Goal: Communication & Community: Answer question/provide support

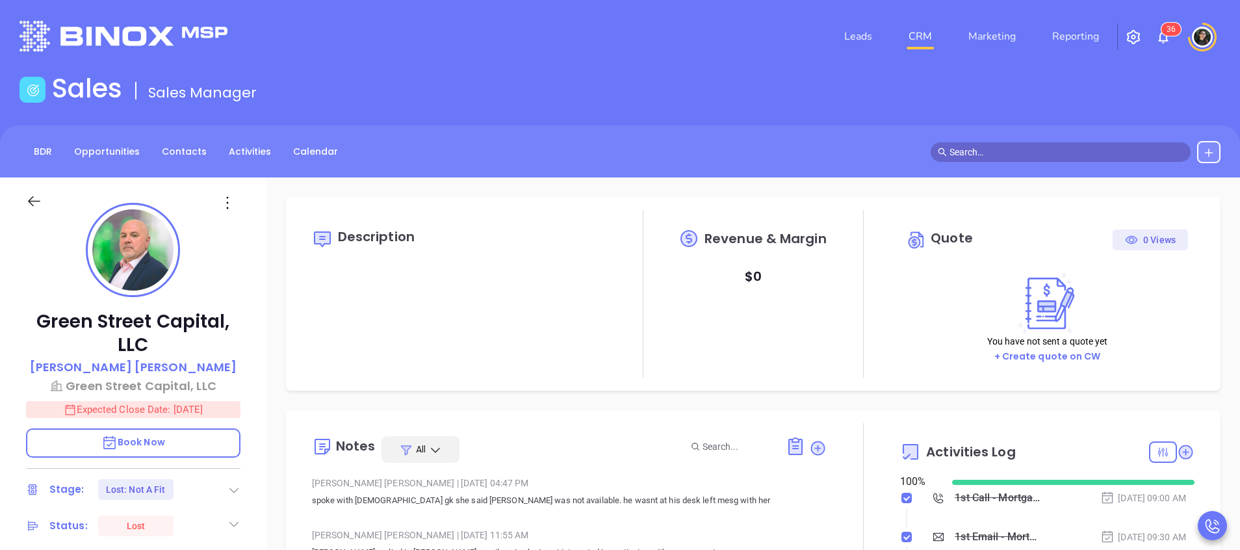
type input "[PERSON_NAME]"
click at [1093, 153] on input "text" at bounding box center [1066, 152] width 234 height 14
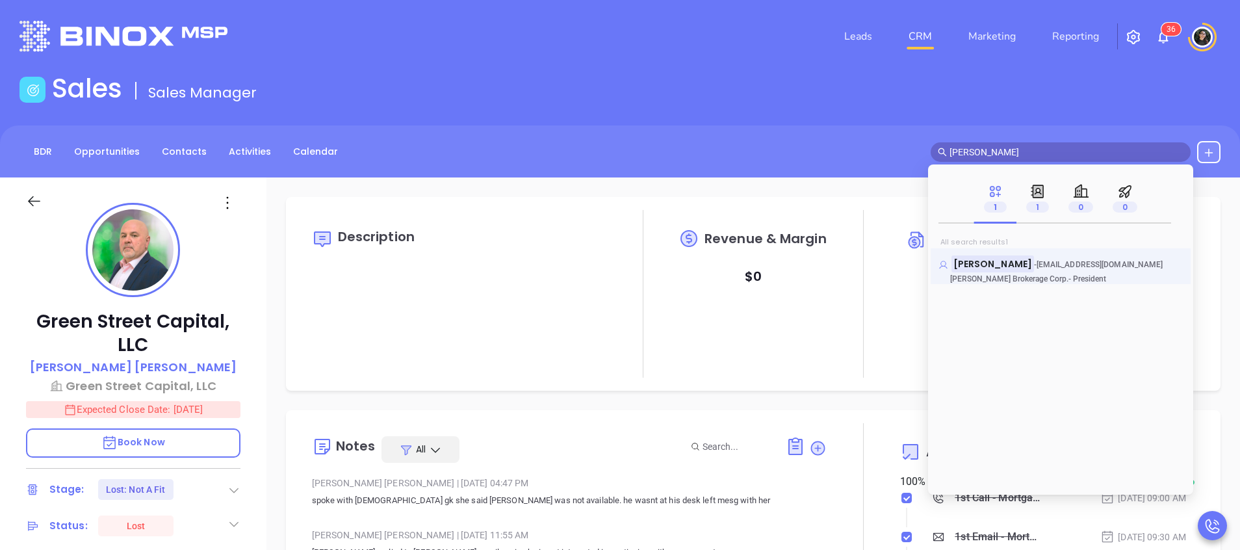
type input "[PERSON_NAME]"
click at [986, 261] on mark "[PERSON_NAME]" at bounding box center [992, 263] width 83 height 16
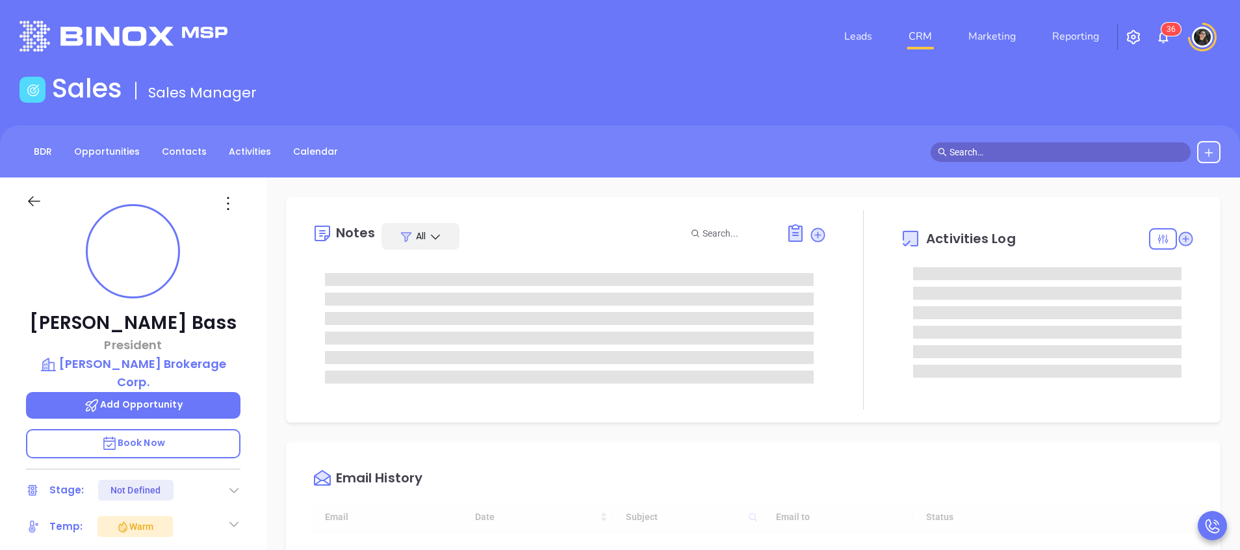
scroll to position [378, 0]
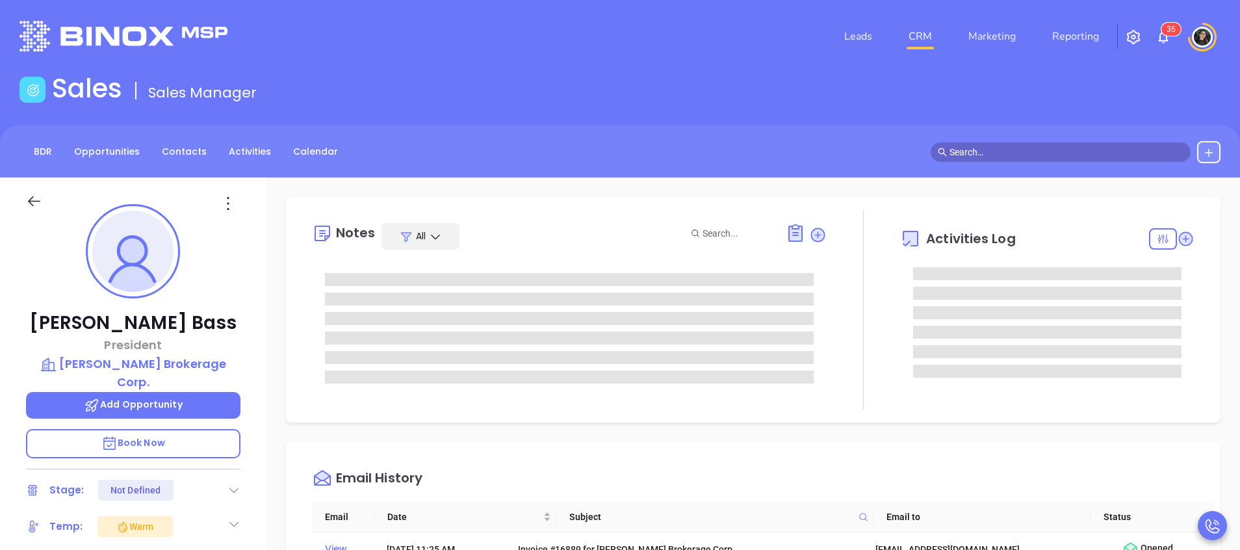
type input "[PERSON_NAME]"
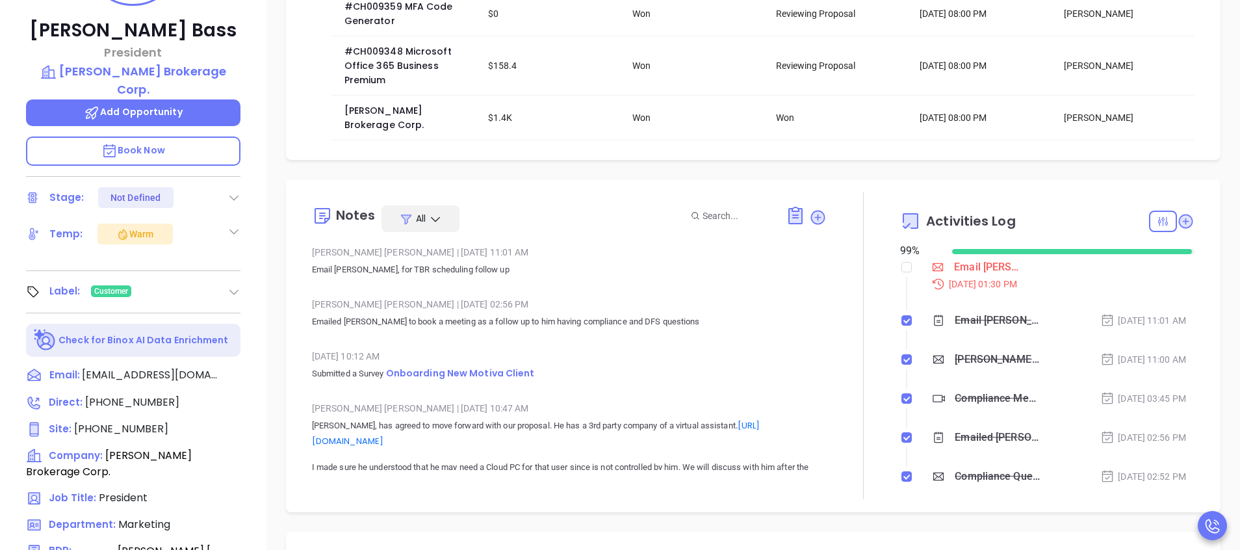
scroll to position [0, 0]
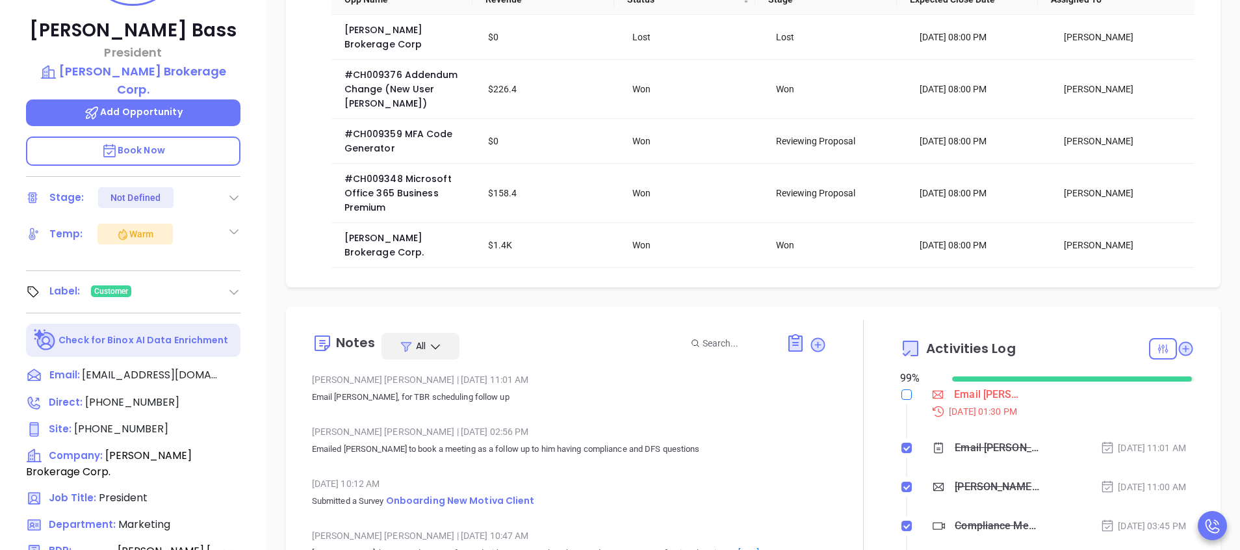
click at [901, 389] on input "checkbox" at bounding box center [906, 394] width 10 height 10
checkbox input "true"
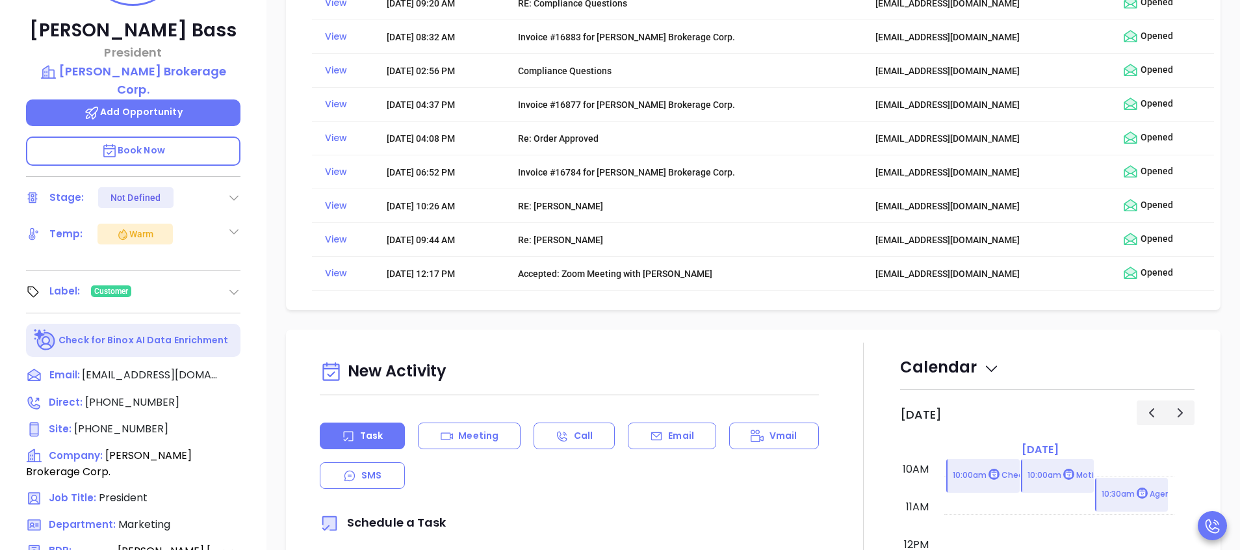
scroll to position [1170, 0]
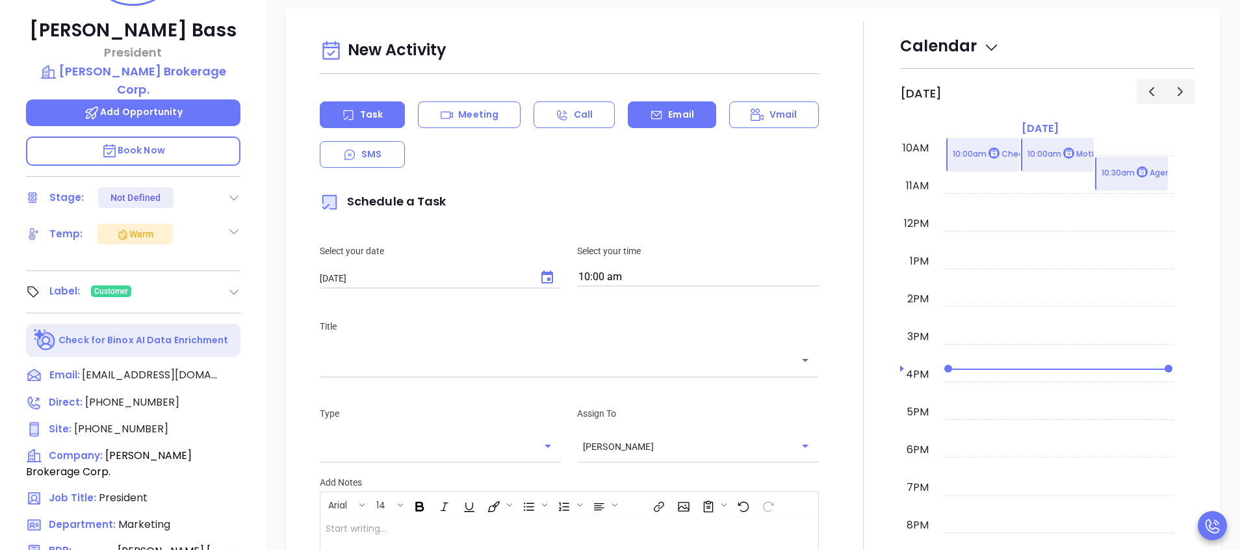
click at [689, 101] on div "Email" at bounding box center [672, 114] width 88 height 27
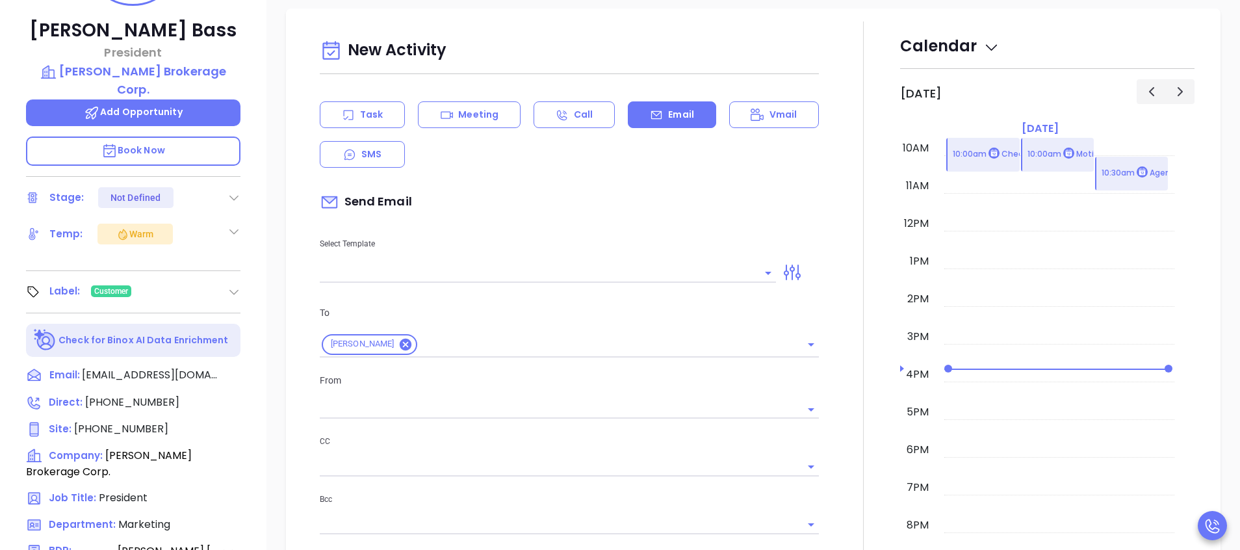
type input "[PERSON_NAME]"
click at [381, 263] on input "text" at bounding box center [538, 272] width 437 height 19
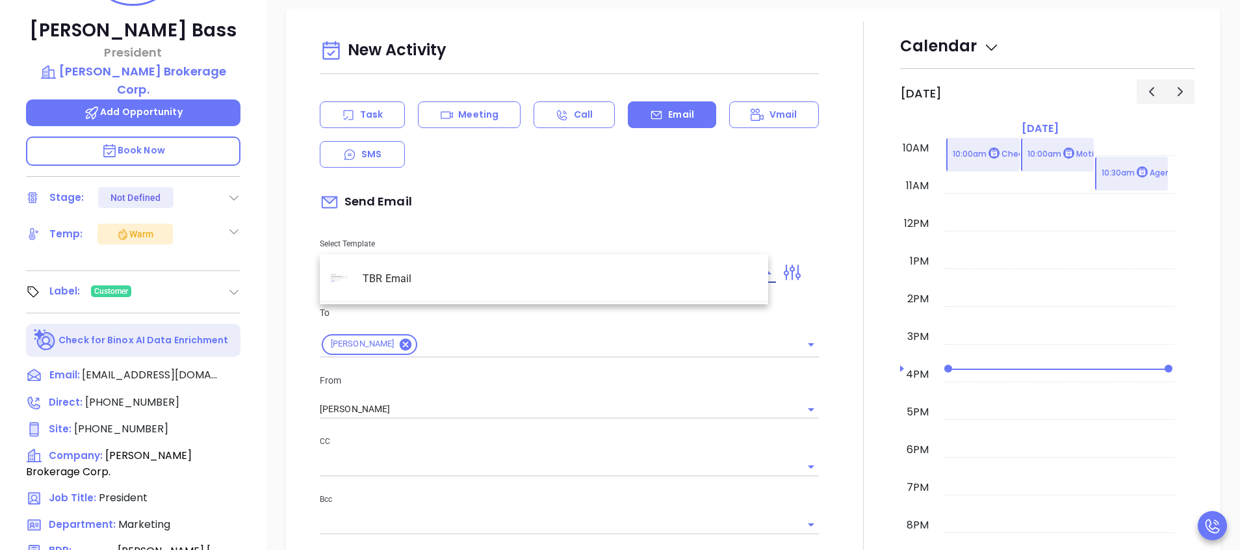
click at [458, 272] on li "TBR Email" at bounding box center [544, 279] width 448 height 34
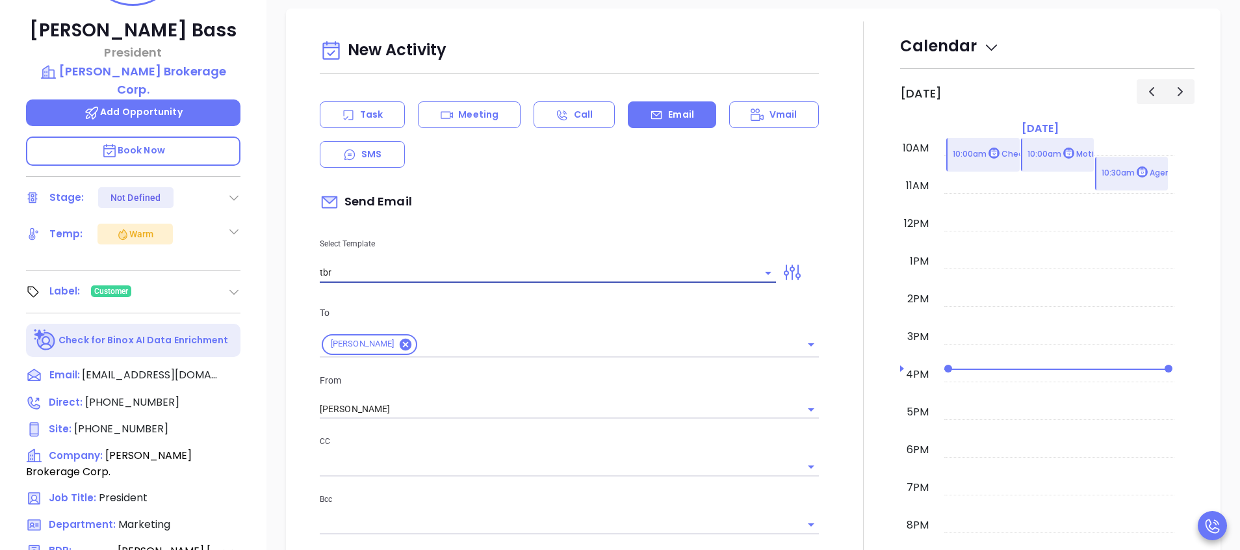
type input "TBR Email"
type input "[PERSON_NAME], got 10 mins?"
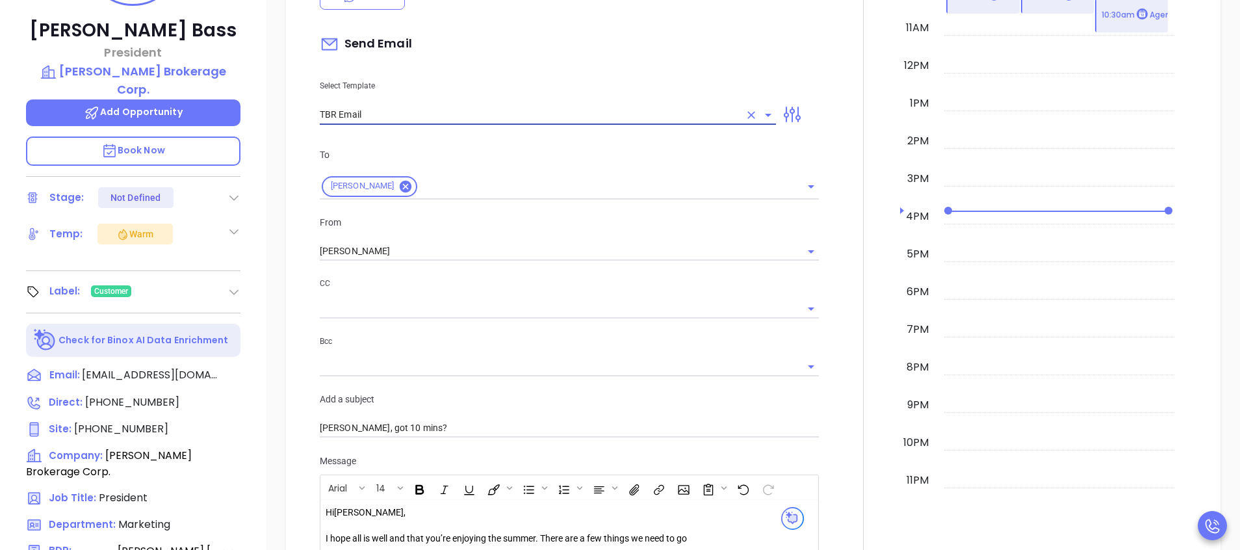
scroll to position [1364, 0]
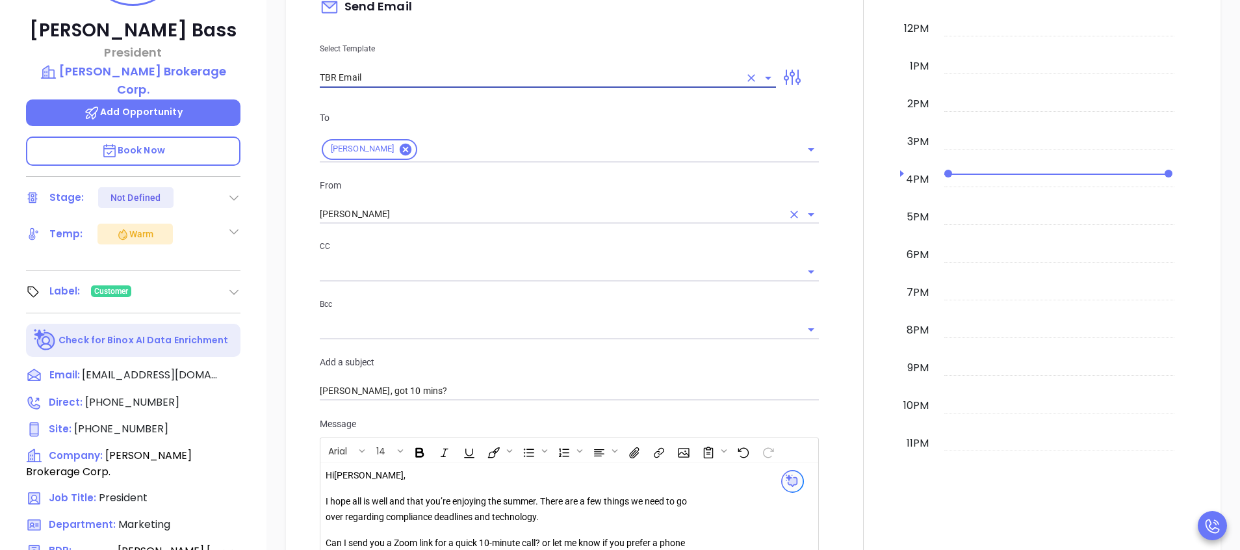
type input "TBR Email"
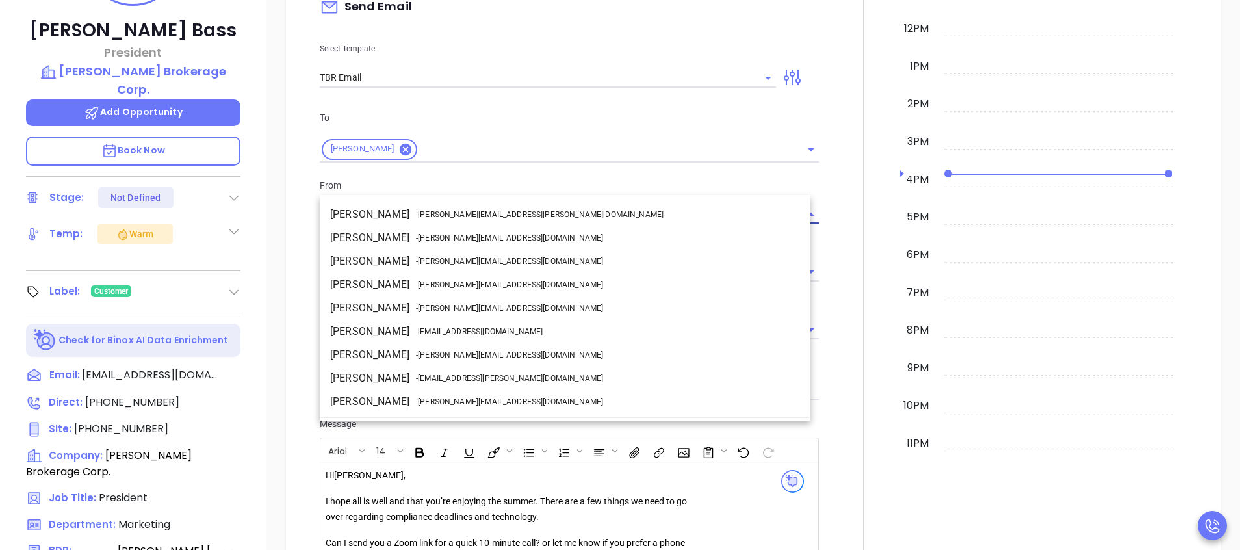
click at [474, 205] on input "[PERSON_NAME]" at bounding box center [551, 214] width 463 height 19
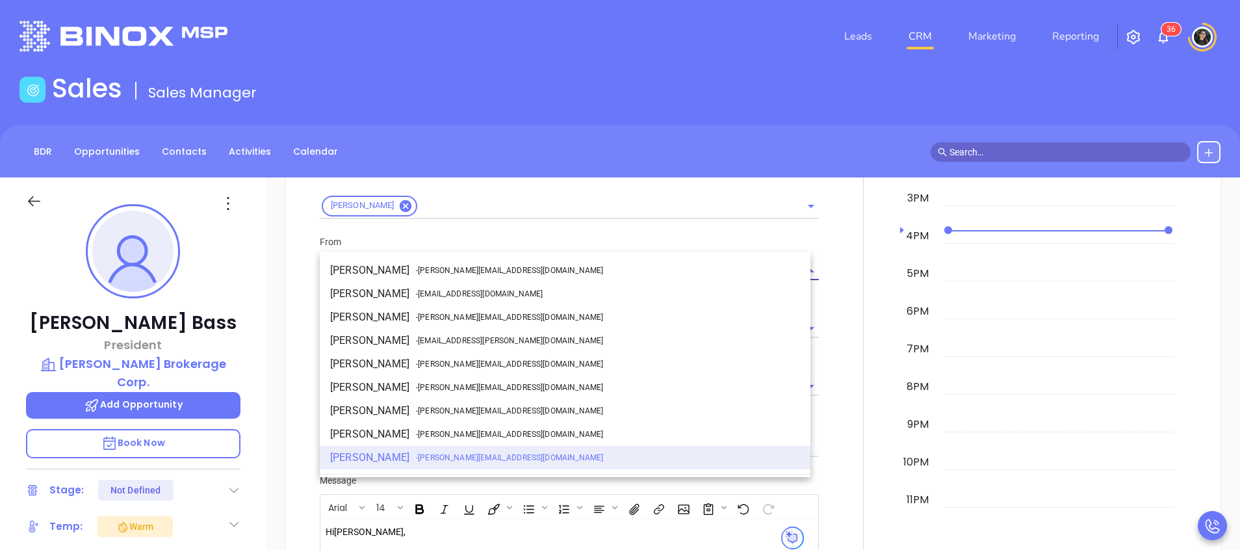
scroll to position [1657, 0]
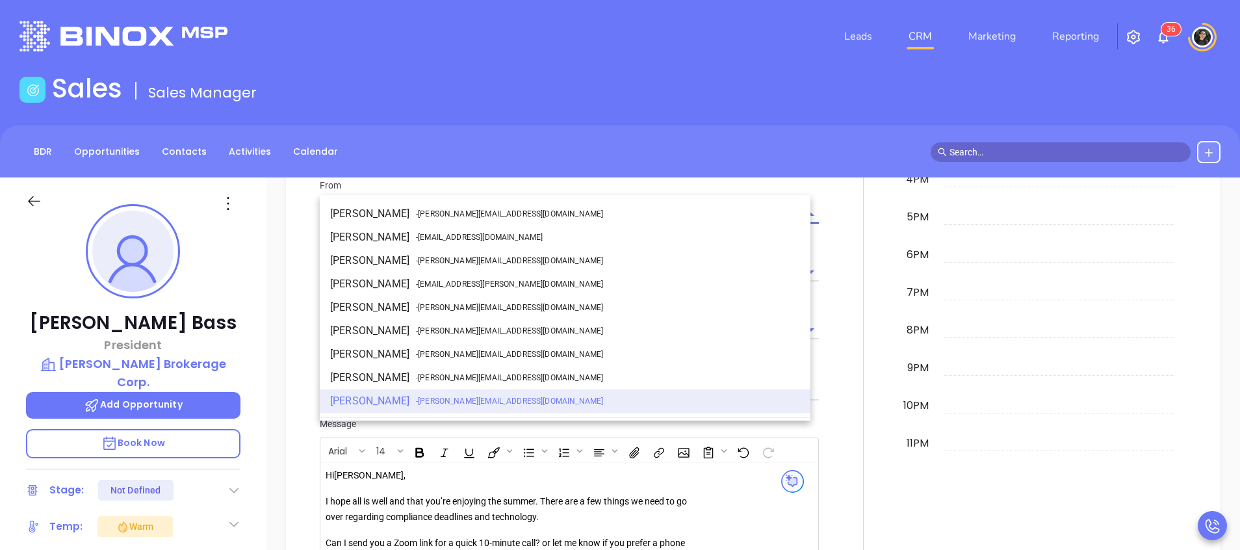
click at [410, 262] on li "Walter Contreras - [EMAIL_ADDRESS][DOMAIN_NAME]" at bounding box center [565, 260] width 491 height 23
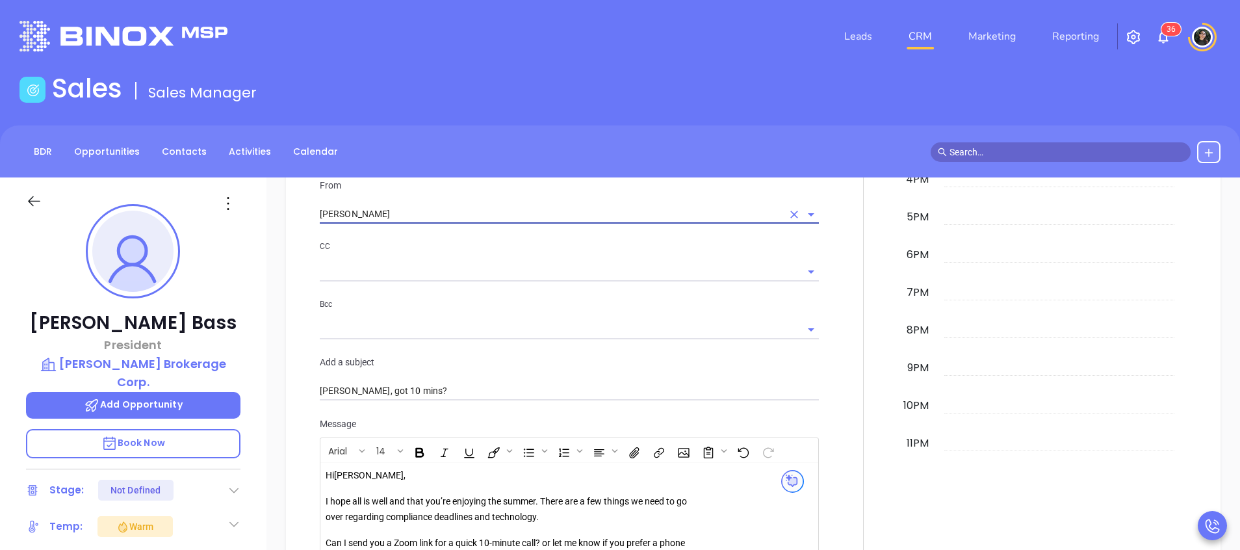
type input "[PERSON_NAME]"
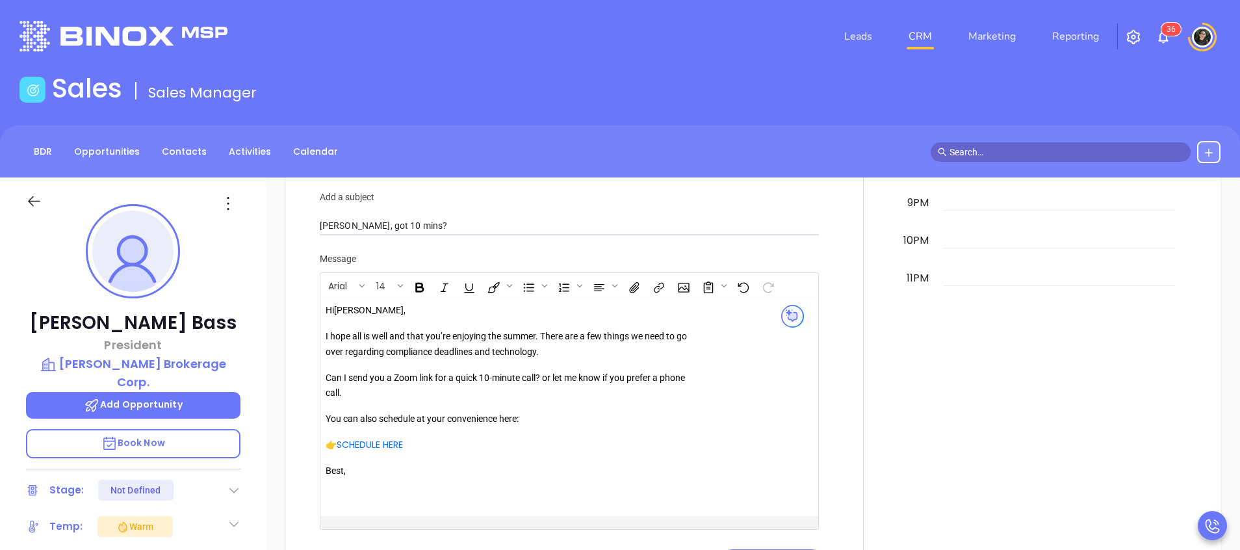
scroll to position [1852, 0]
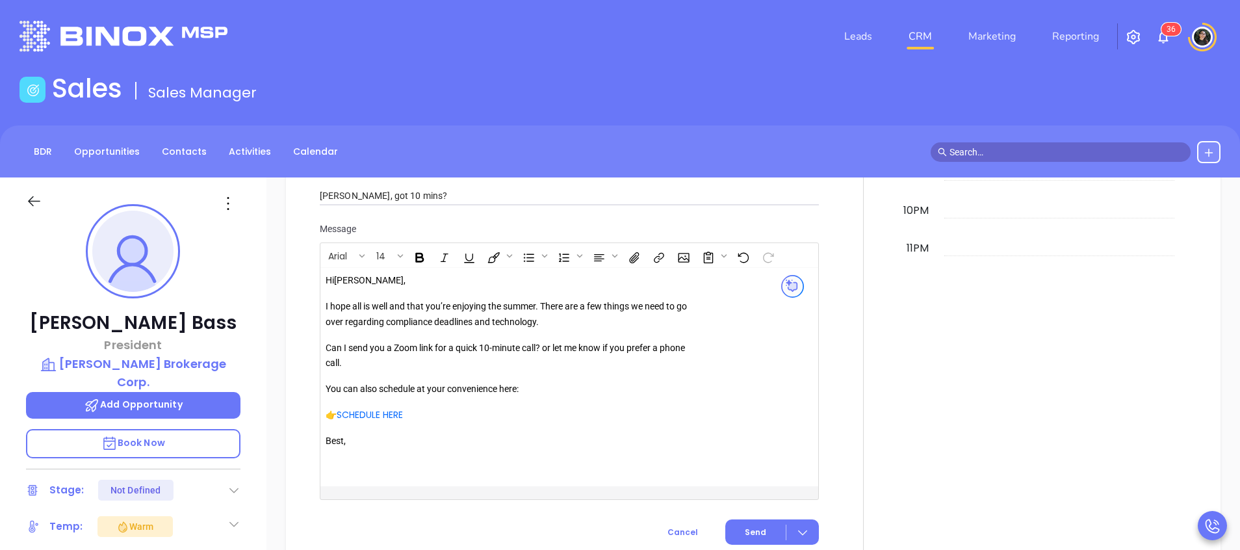
click at [542, 299] on p "I hope all is well and that you’re enjoying the summer. There are a few things …" at bounding box center [513, 314] width 374 height 31
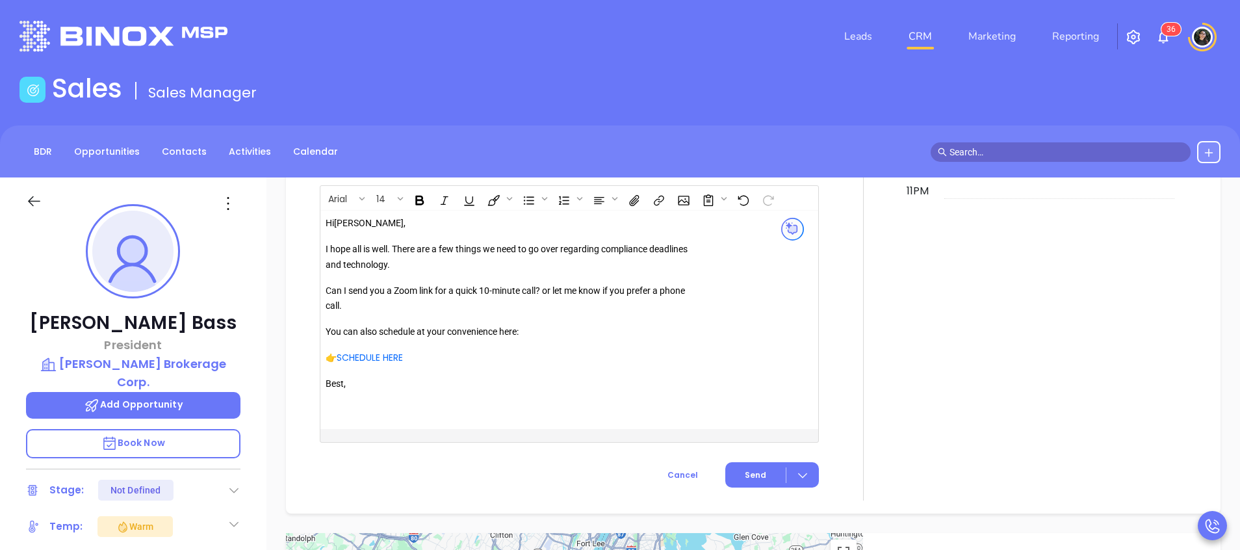
scroll to position [1994, 0]
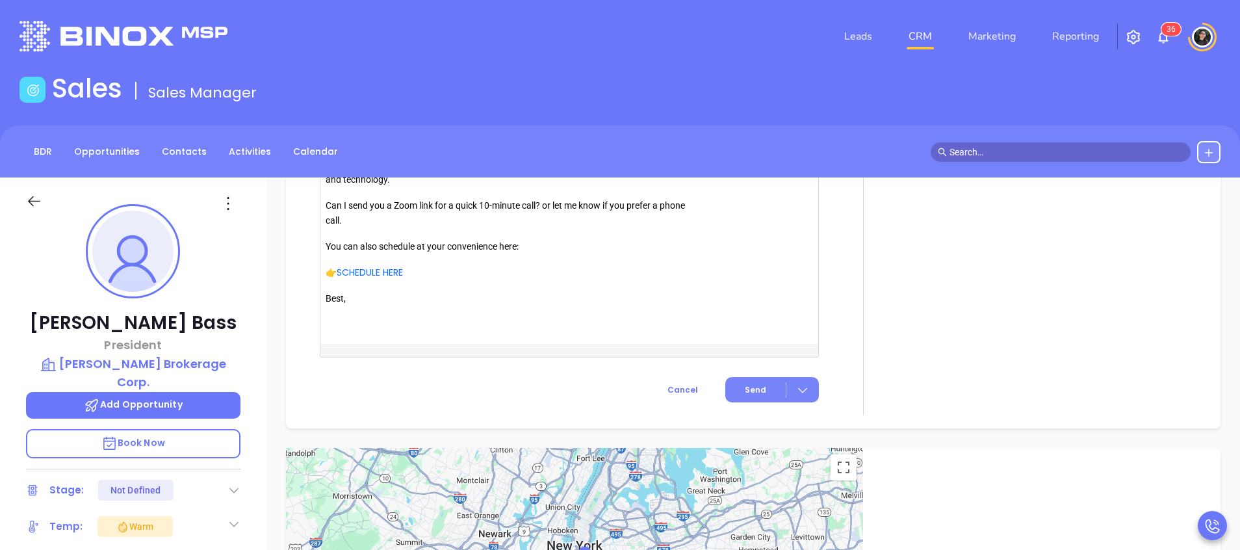
click at [736, 377] on button "Send" at bounding box center [772, 389] width 94 height 25
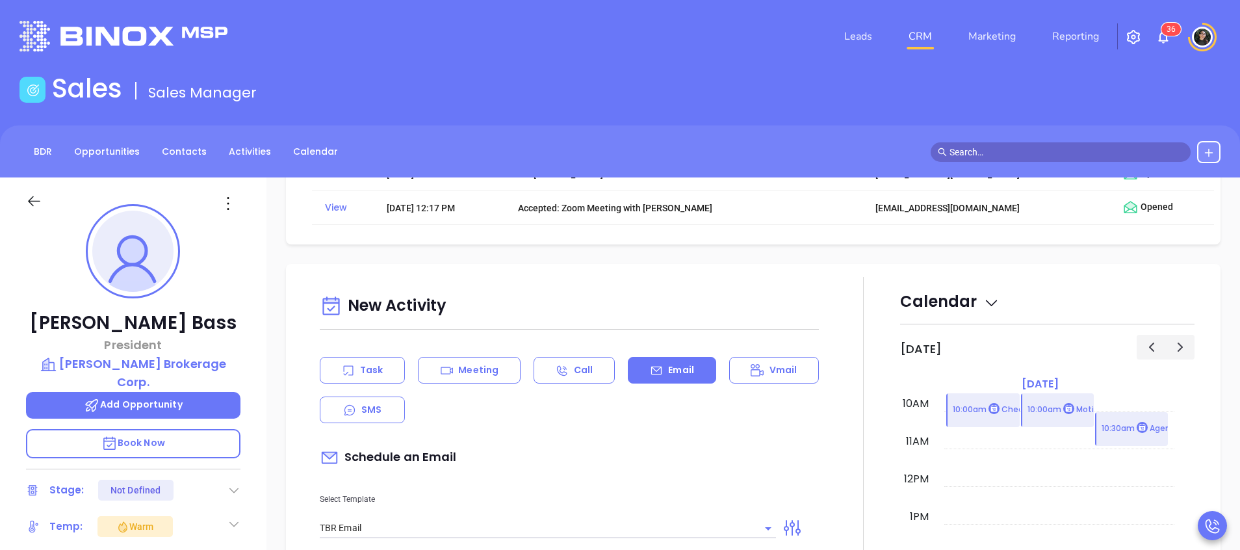
scroll to position [1314, 0]
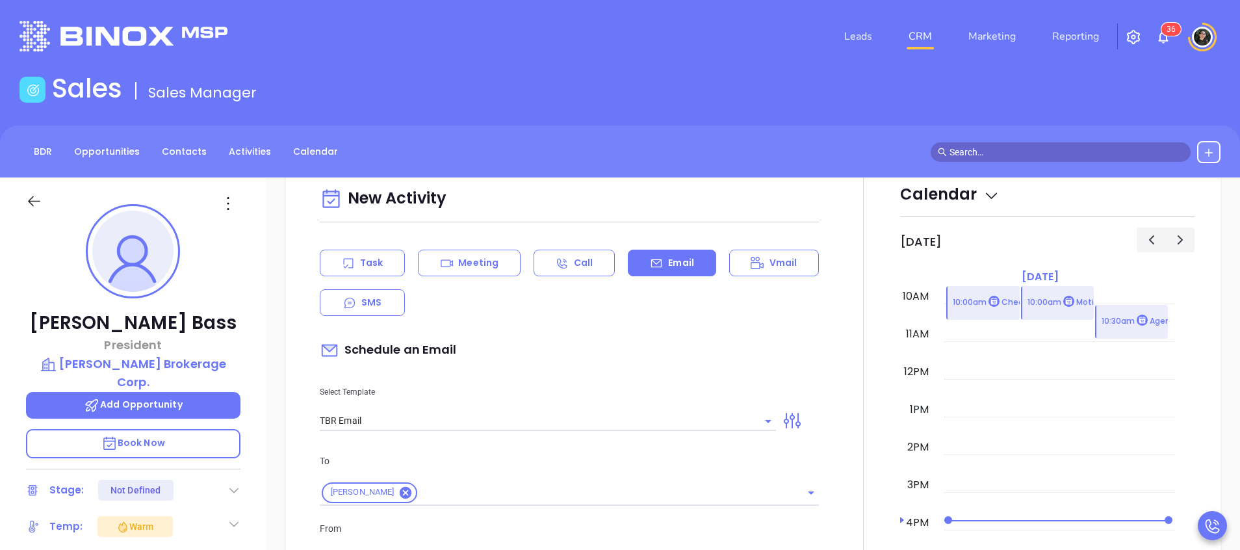
click at [1051, 155] on input "text" at bounding box center [1066, 152] width 234 height 14
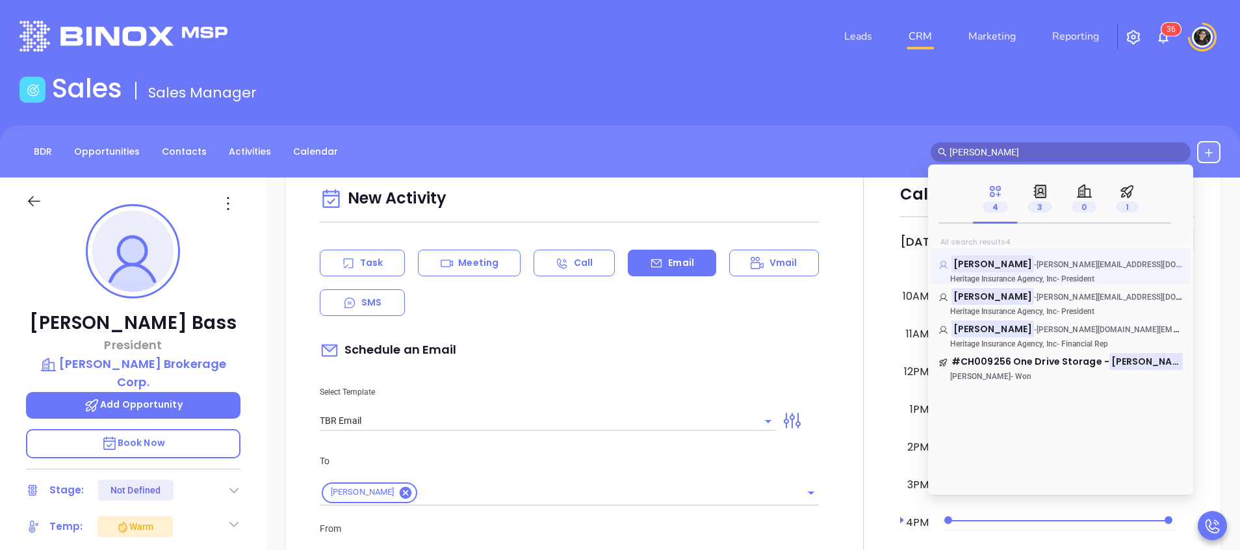
type input "[PERSON_NAME]"
click at [978, 264] on mark "[PERSON_NAME]" at bounding box center [992, 263] width 83 height 16
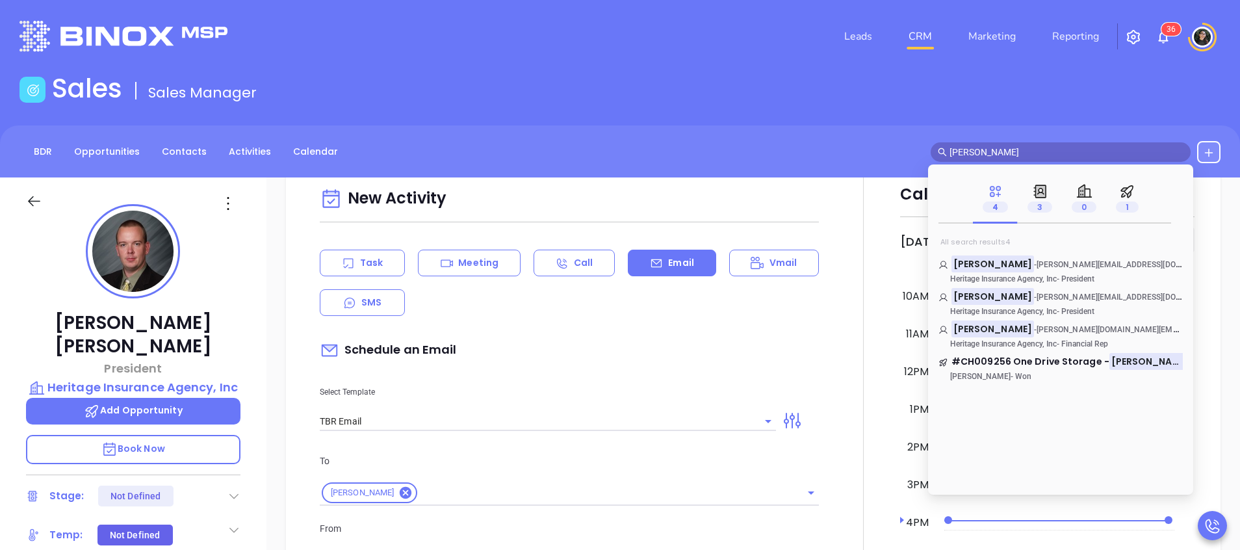
scroll to position [643, 0]
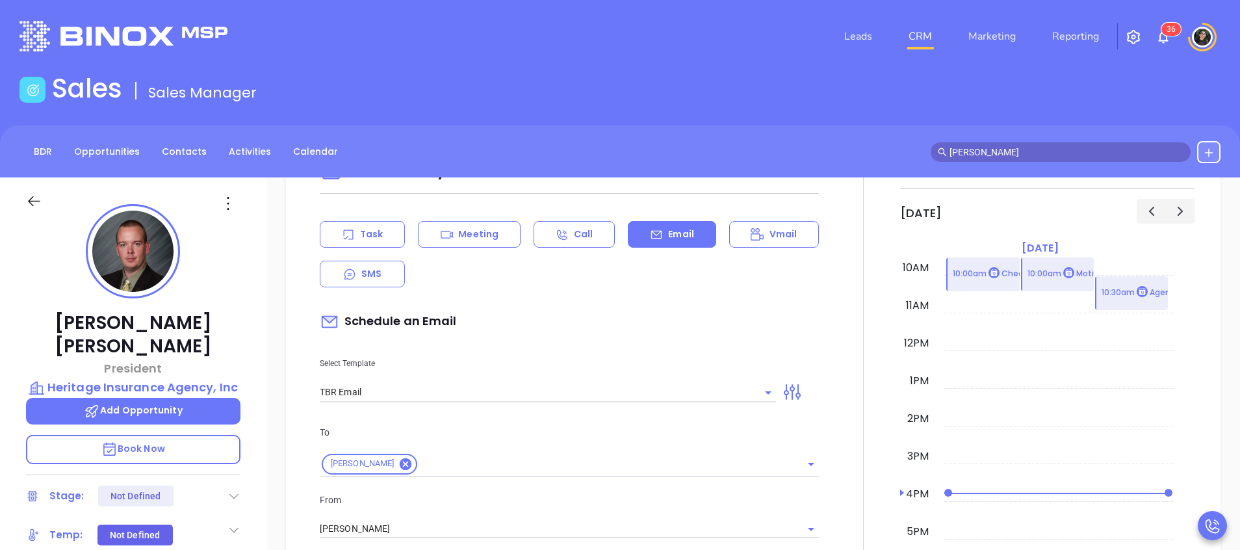
click at [711, 57] on div "Leads CRM Marketing Reporting 3 6" at bounding box center [822, 36] width 811 height 47
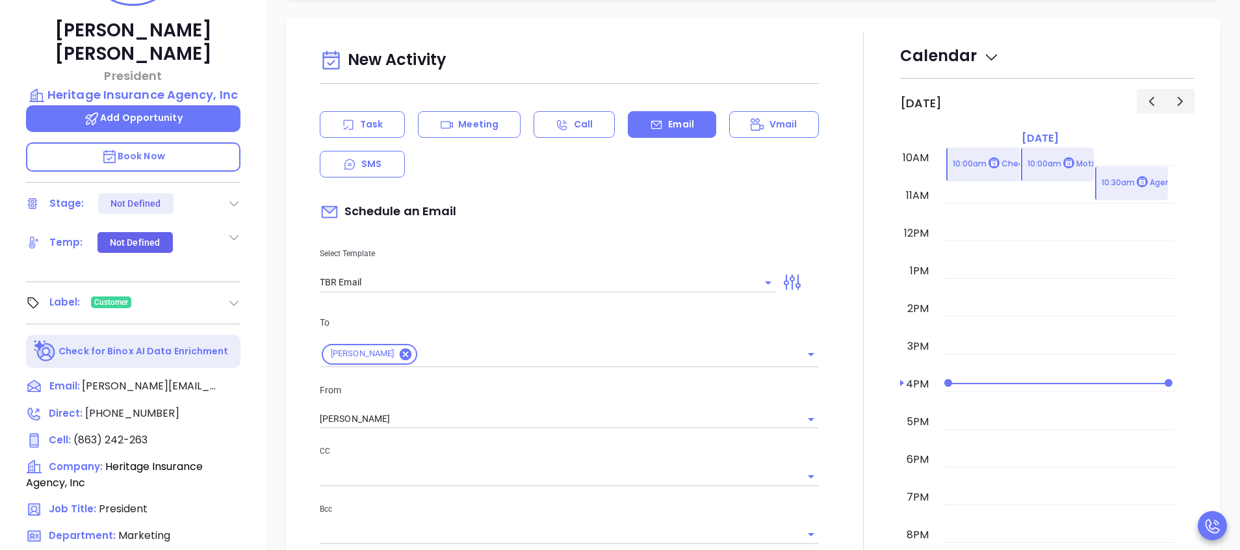
scroll to position [448, 0]
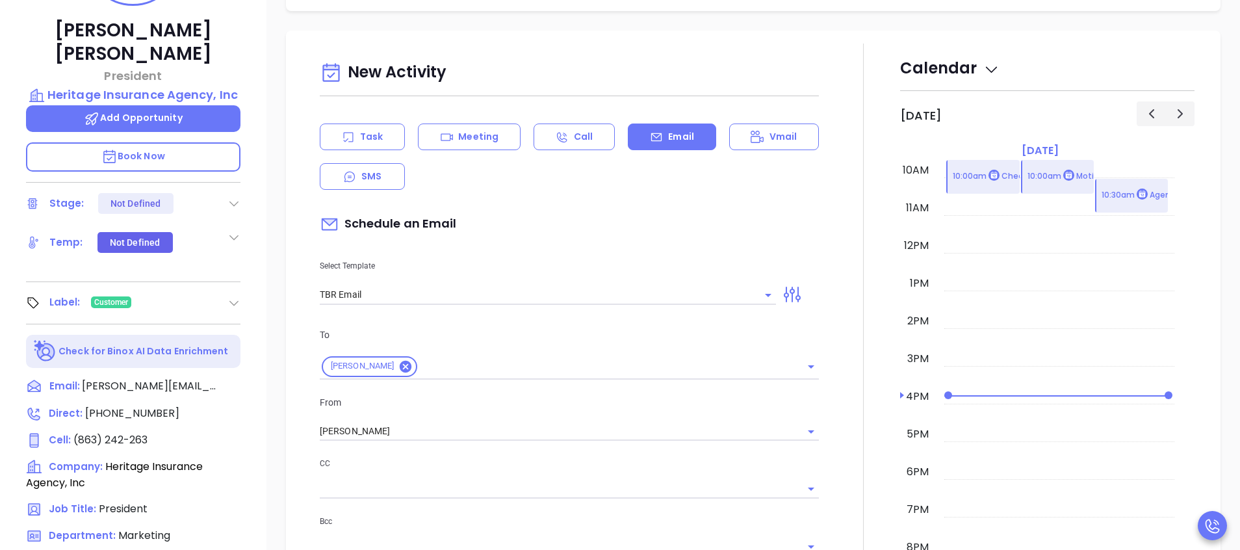
click at [660, 146] on div "Email" at bounding box center [672, 136] width 88 height 27
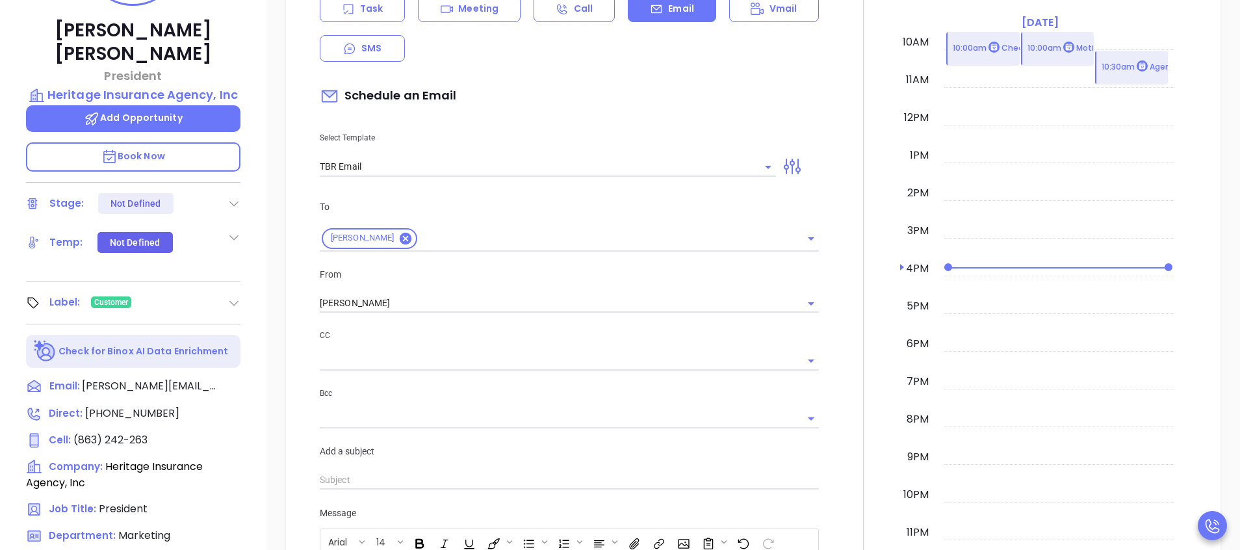
scroll to position [545, 0]
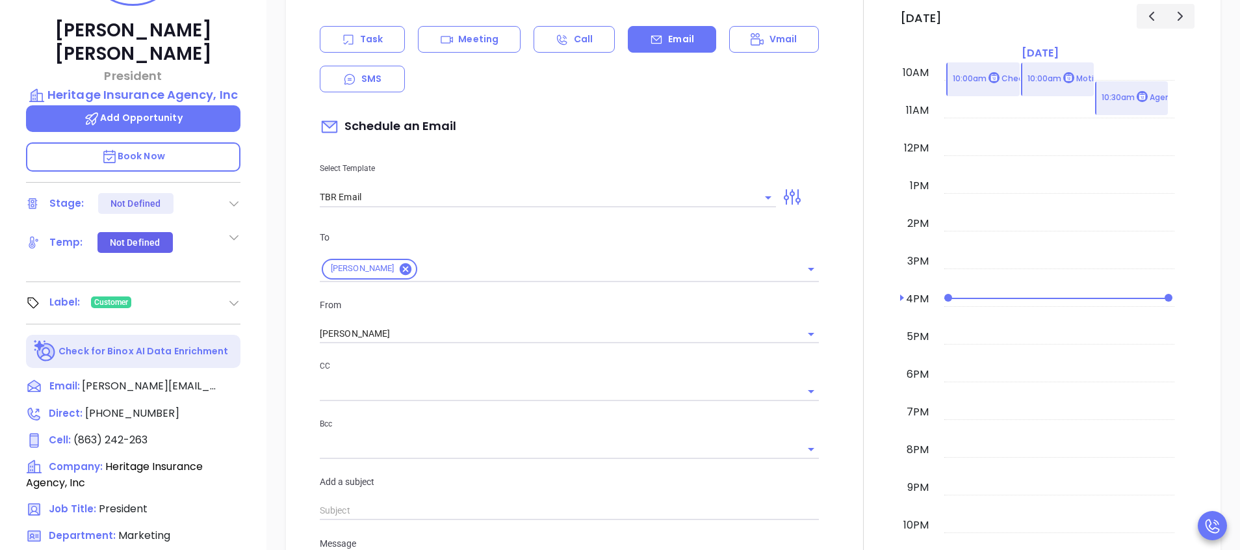
click at [428, 188] on input "TBR Email" at bounding box center [538, 197] width 437 height 19
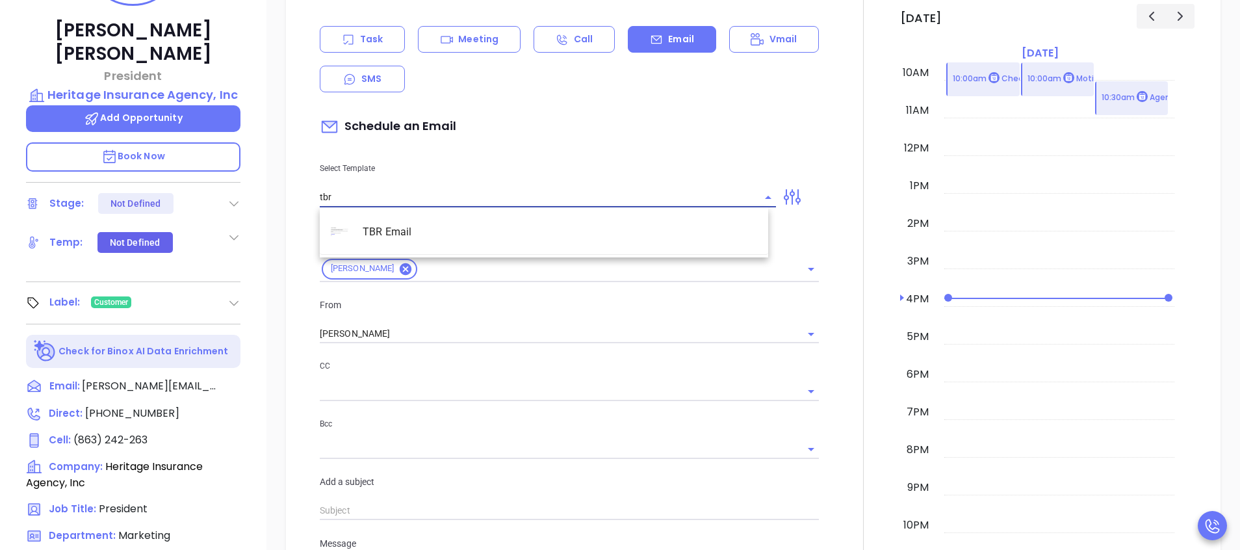
click at [468, 237] on li "TBR Email" at bounding box center [544, 232] width 448 height 34
type input "TBR Email"
type input "[PERSON_NAME], got 10 mins?"
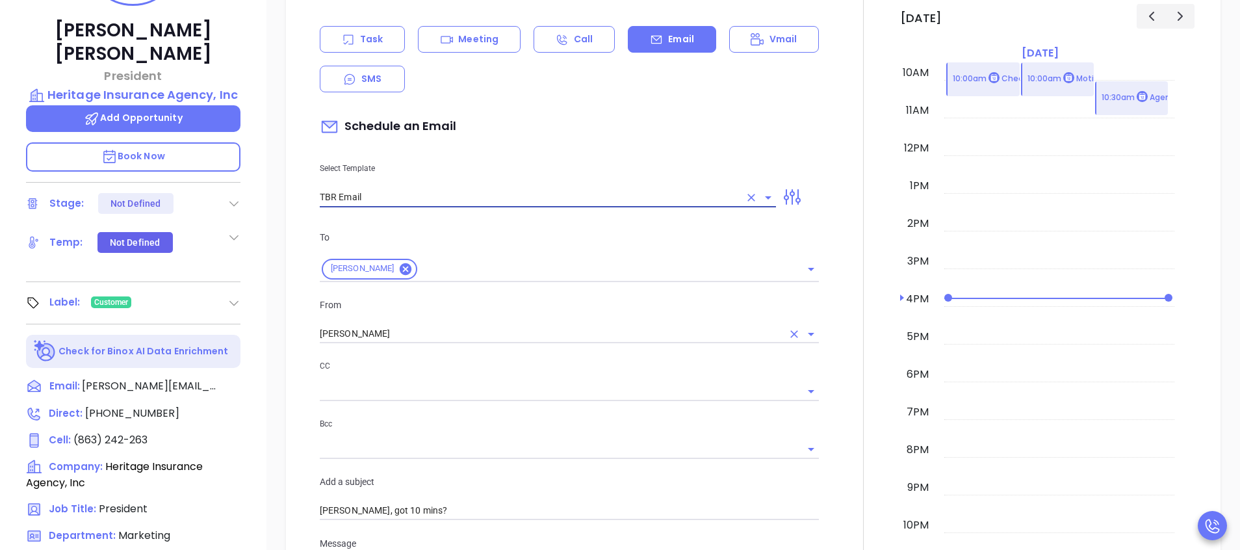
click at [422, 342] on input "[PERSON_NAME]" at bounding box center [551, 333] width 463 height 19
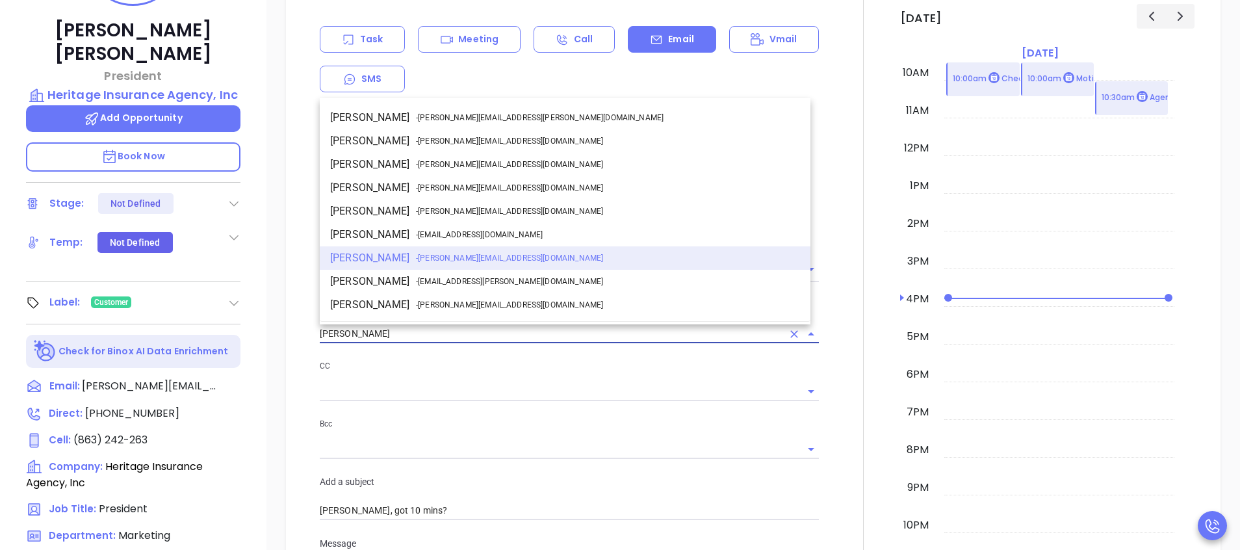
click at [422, 340] on input "[PERSON_NAME]" at bounding box center [551, 333] width 463 height 19
click at [848, 316] on div at bounding box center [862, 409] width 73 height 926
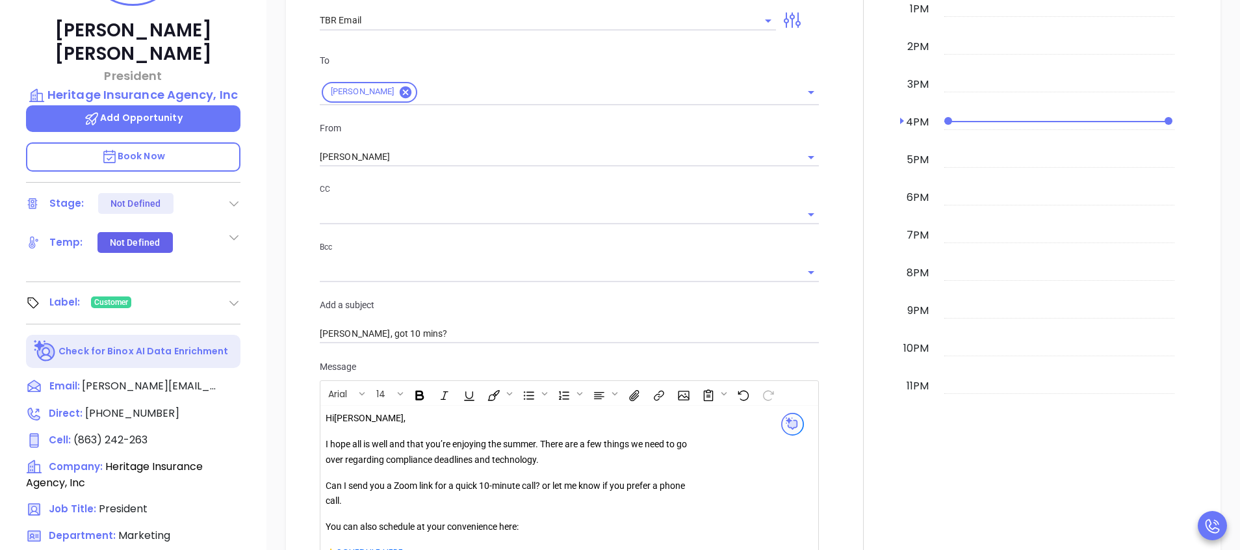
scroll to position [740, 0]
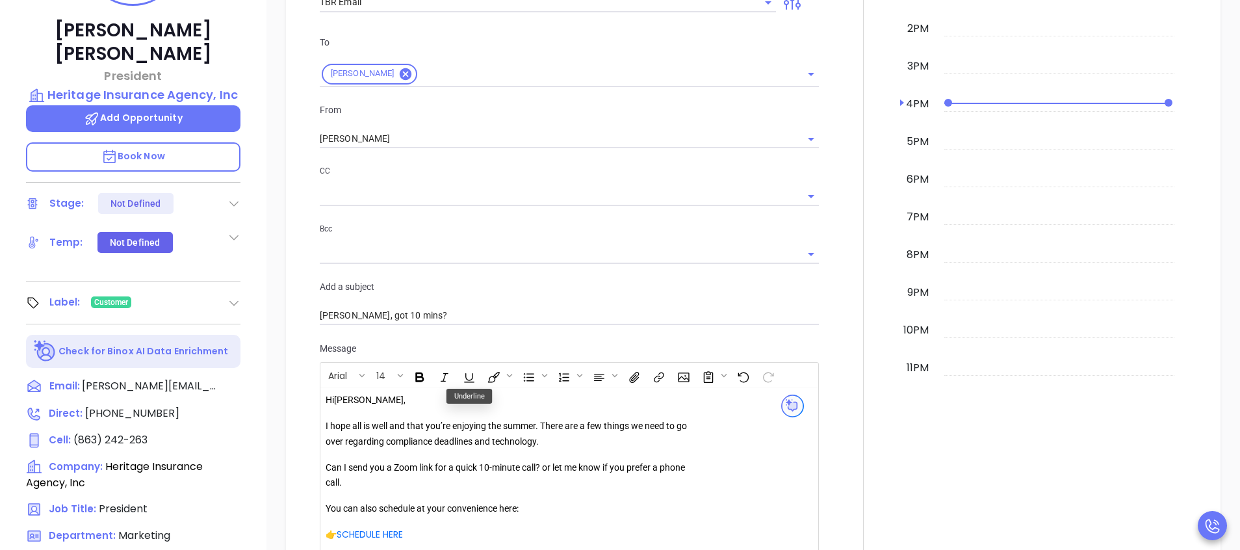
click at [541, 428] on p "I hope all is well and that you’re enjoying the summer. There are a few things …" at bounding box center [513, 433] width 374 height 31
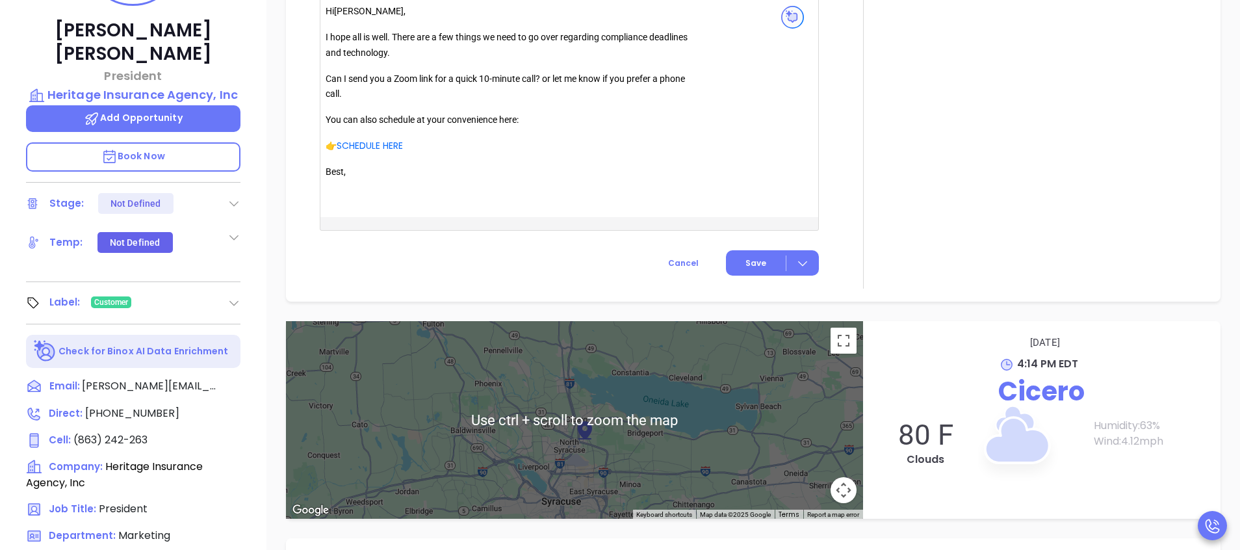
scroll to position [1130, 0]
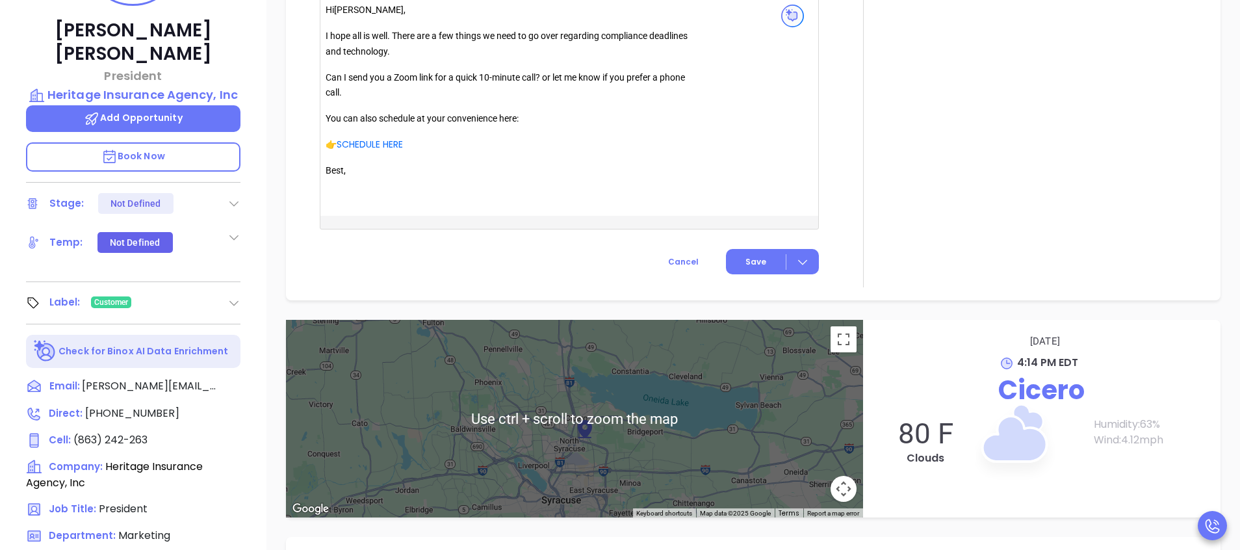
click at [745, 266] on span "Save" at bounding box center [755, 262] width 21 height 12
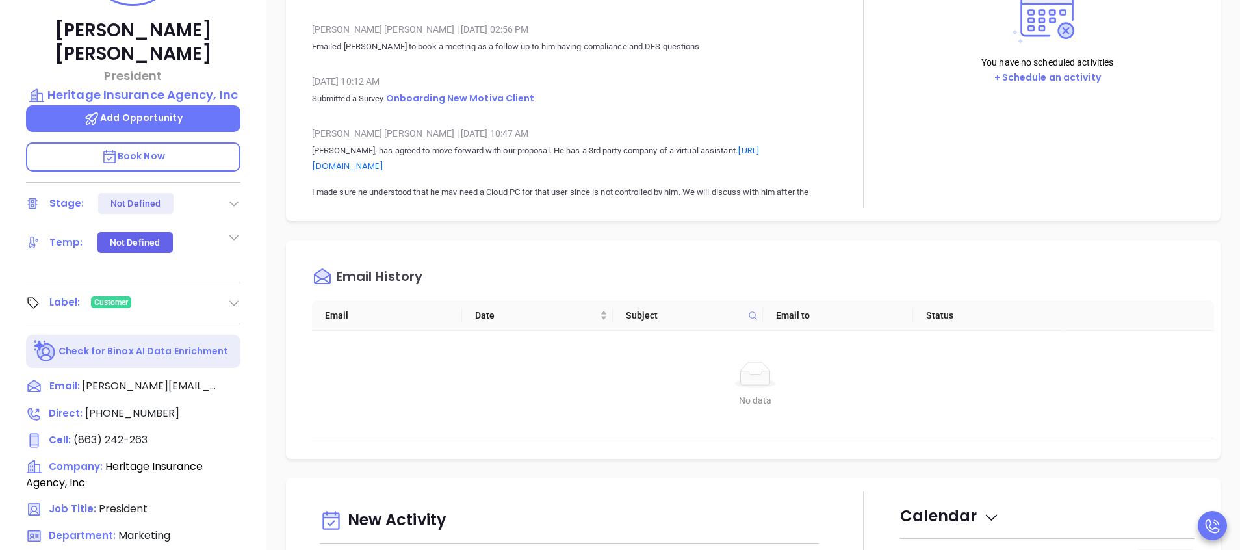
scroll to position [0, 0]
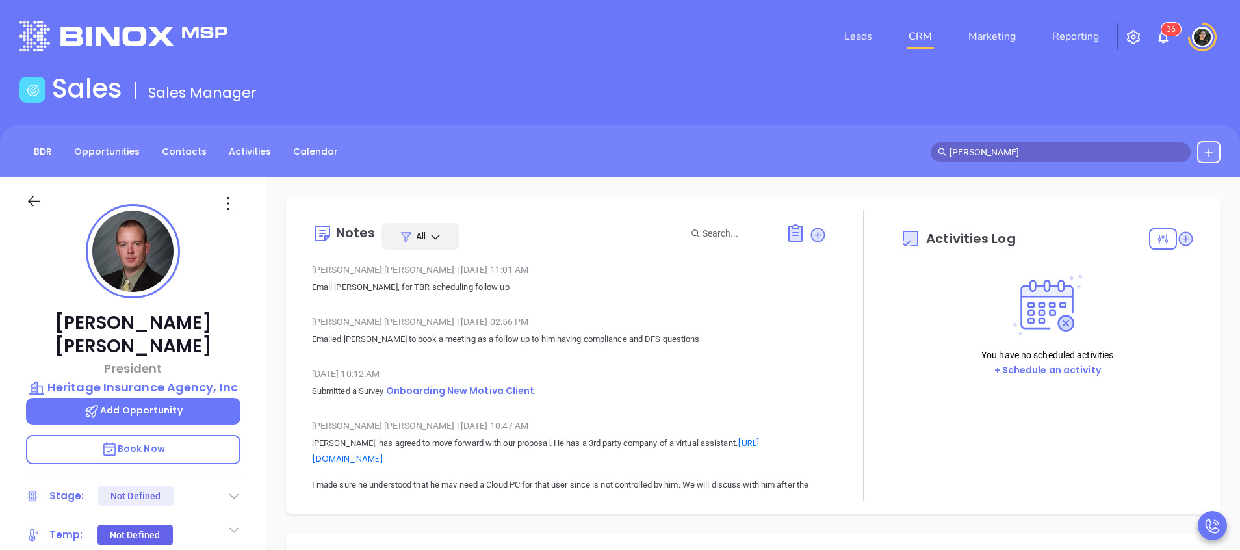
click at [1039, 153] on input "[PERSON_NAME]" at bounding box center [1066, 152] width 234 height 14
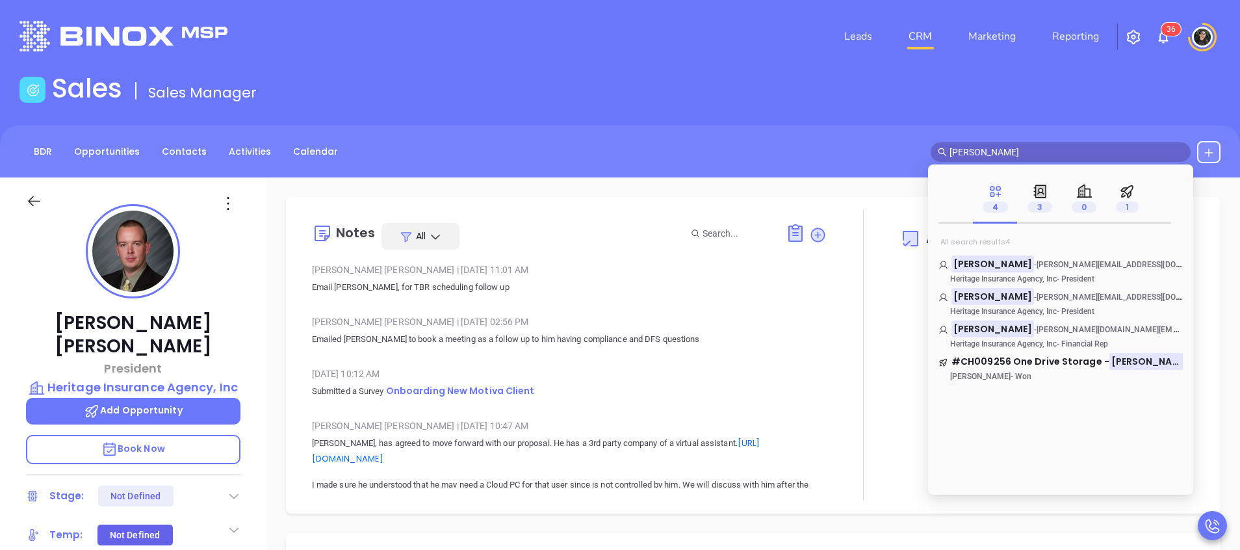
click at [1039, 153] on input "[PERSON_NAME]" at bounding box center [1066, 152] width 234 height 14
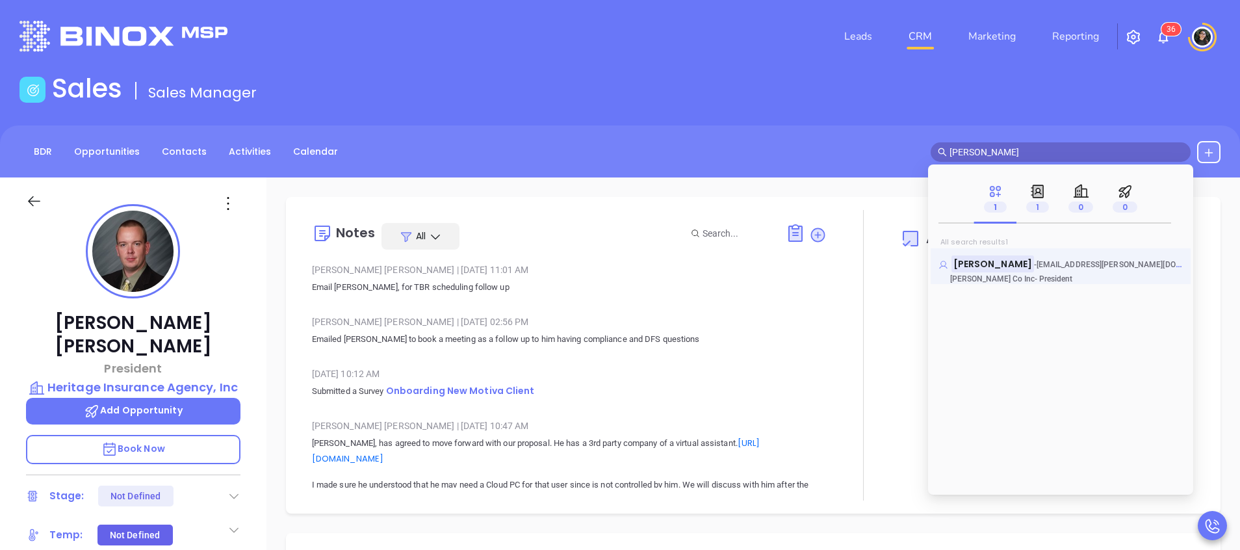
type input "[PERSON_NAME]"
click at [1001, 267] on mark "[PERSON_NAME]" at bounding box center [992, 263] width 83 height 16
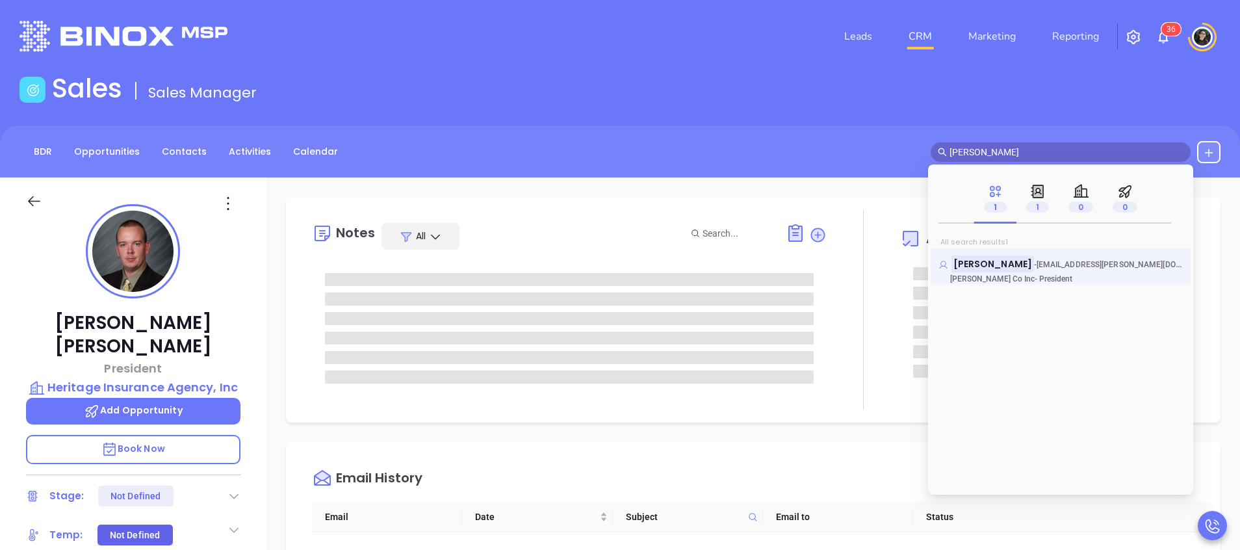
click at [1000, 262] on mark "[PERSON_NAME]" at bounding box center [992, 263] width 83 height 16
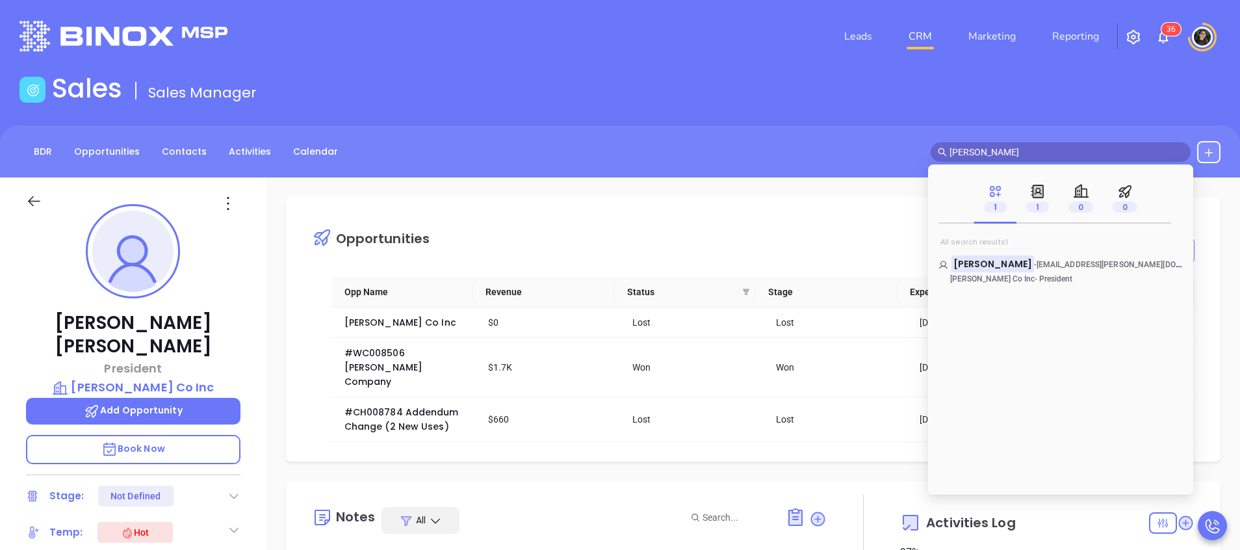
click at [823, 150] on div "BDR Opportunities Contacts Activities Calendar [PERSON_NAME]" at bounding box center [620, 152] width 1240 height 22
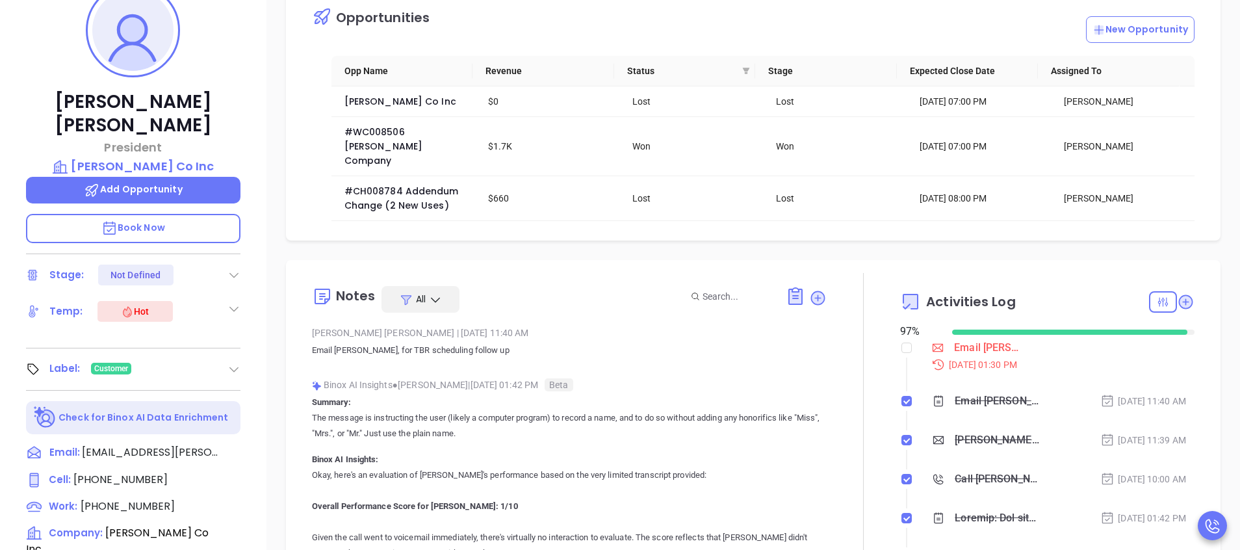
scroll to position [390, 0]
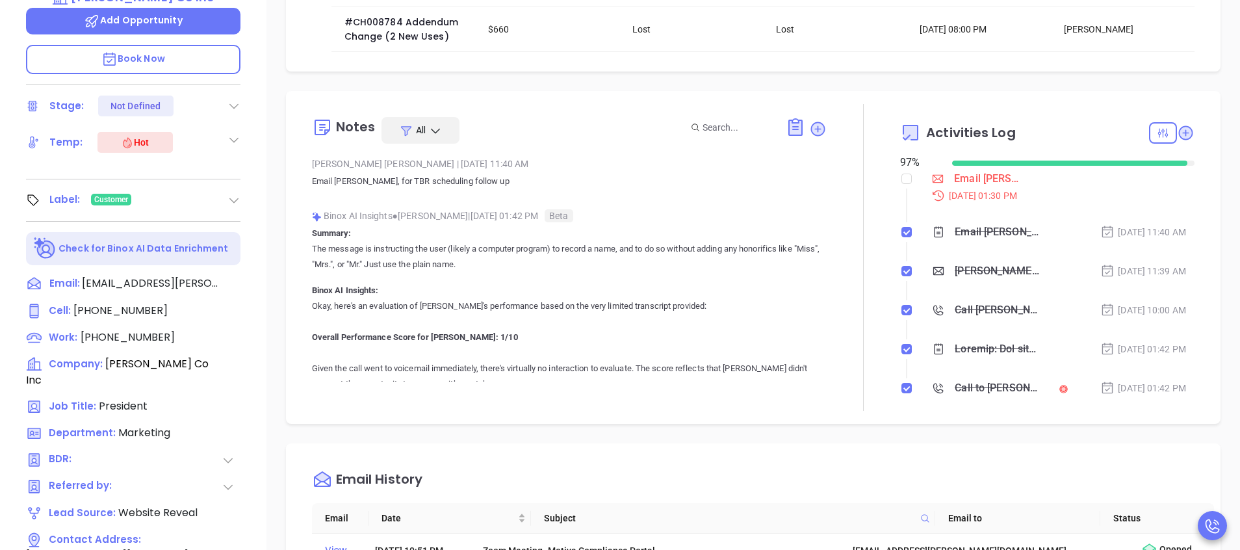
click at [889, 158] on div at bounding box center [862, 257] width 73 height 307
click at [901, 173] on input "checkbox" at bounding box center [906, 178] width 10 height 10
checkbox input "true"
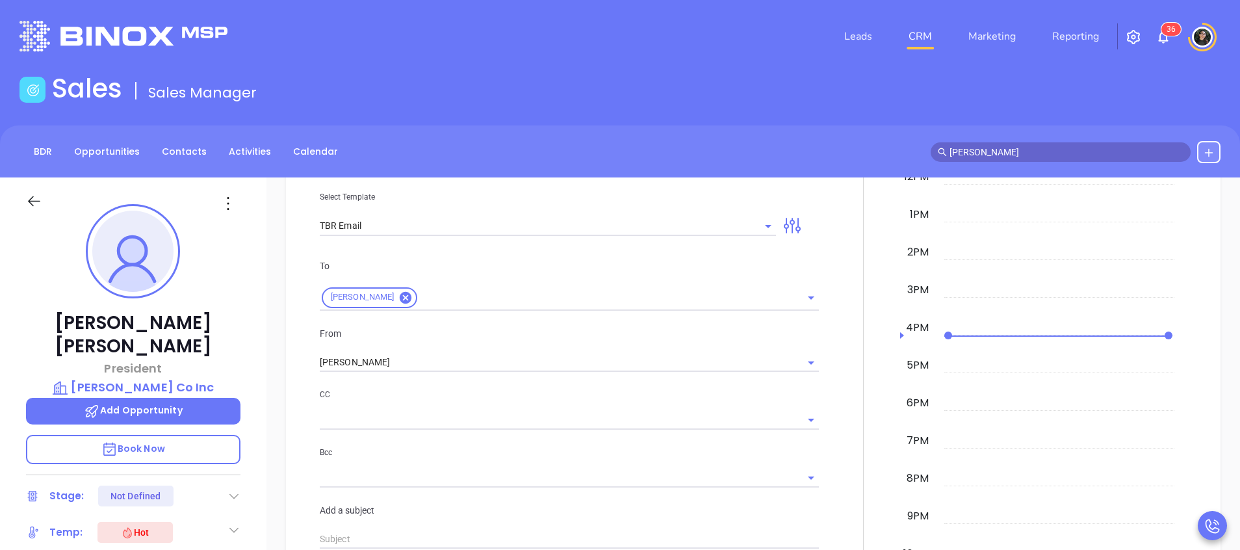
scroll to position [1072, 0]
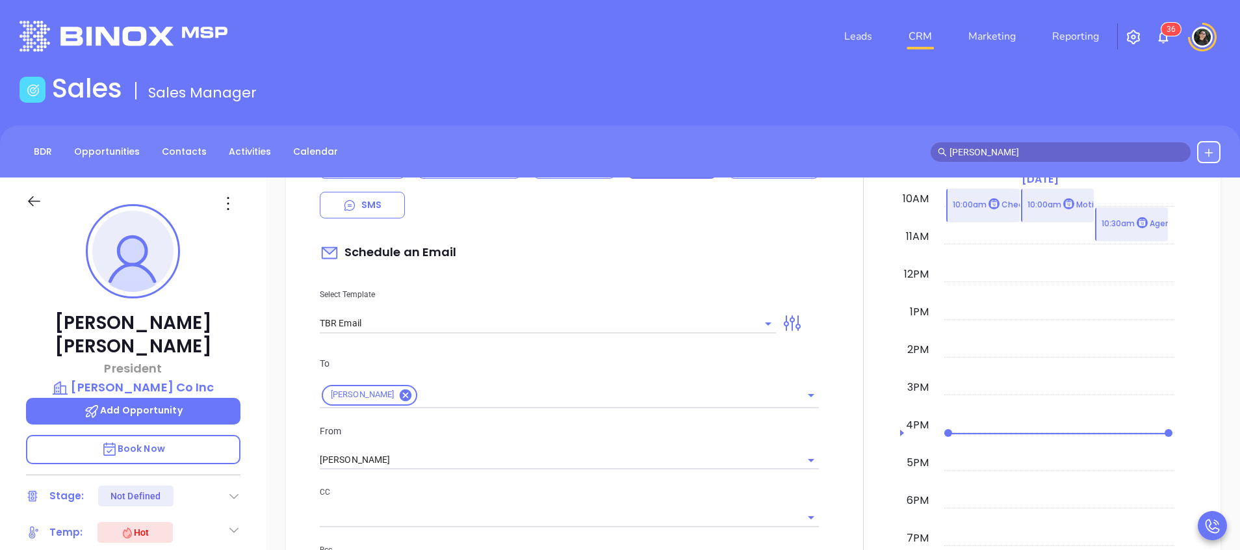
click at [444, 314] on input "TBR Email" at bounding box center [538, 323] width 437 height 19
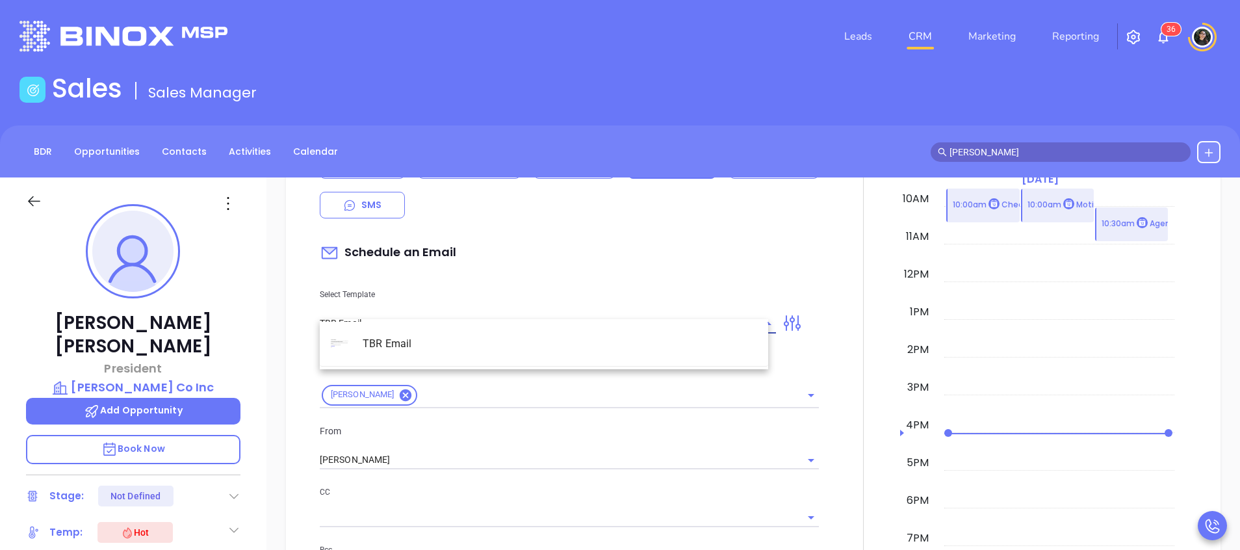
click at [444, 314] on input "TBR Email" at bounding box center [538, 323] width 437 height 19
click at [499, 340] on li "TBR Email" at bounding box center [544, 344] width 448 height 34
type input "TBR Email"
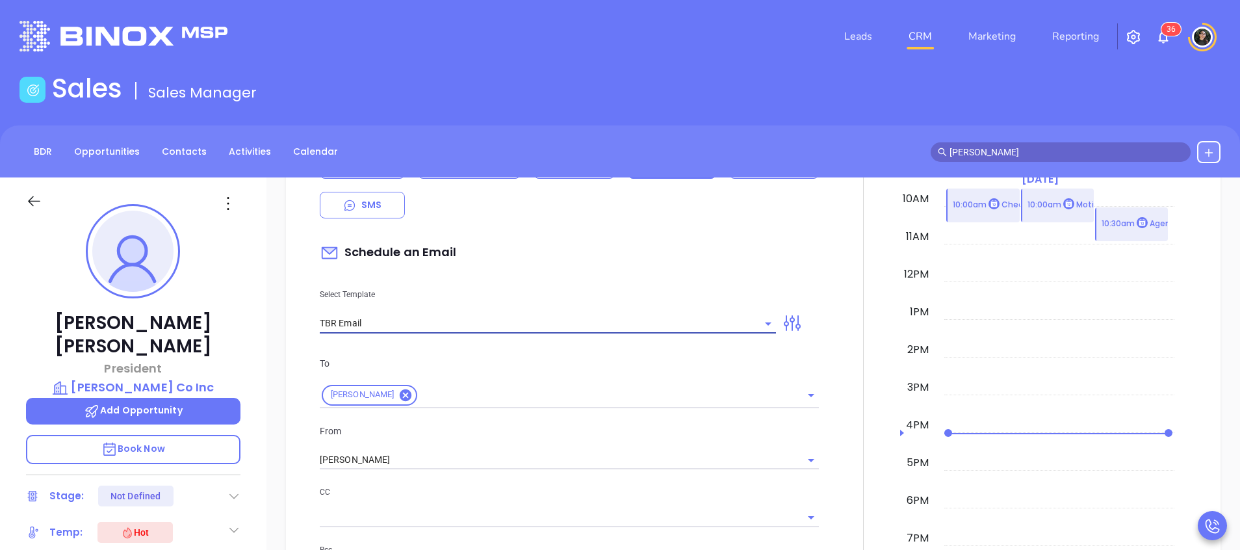
type input "[PERSON_NAME], got 10 mins?"
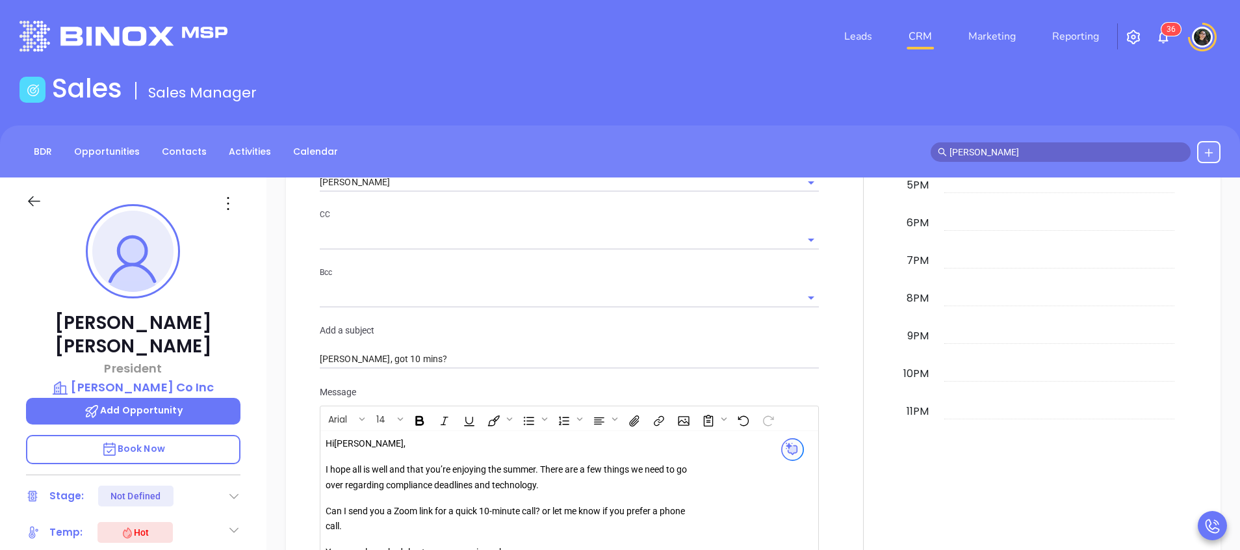
scroll to position [1462, 0]
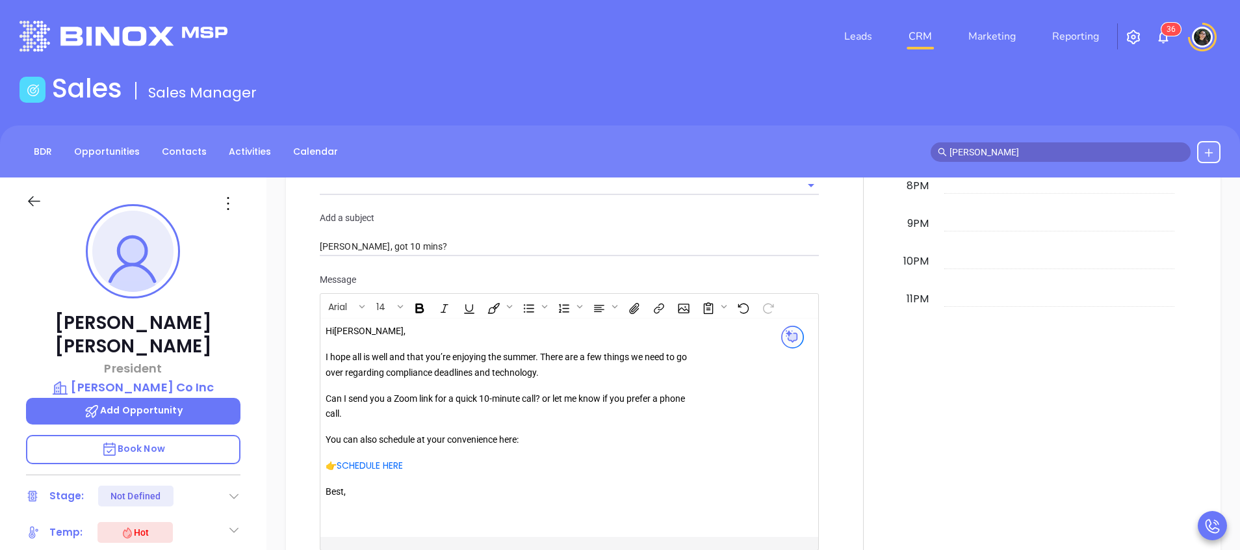
click at [537, 350] on p "I hope all is well and that you’re enjoying the summer. There are a few things …" at bounding box center [513, 365] width 374 height 31
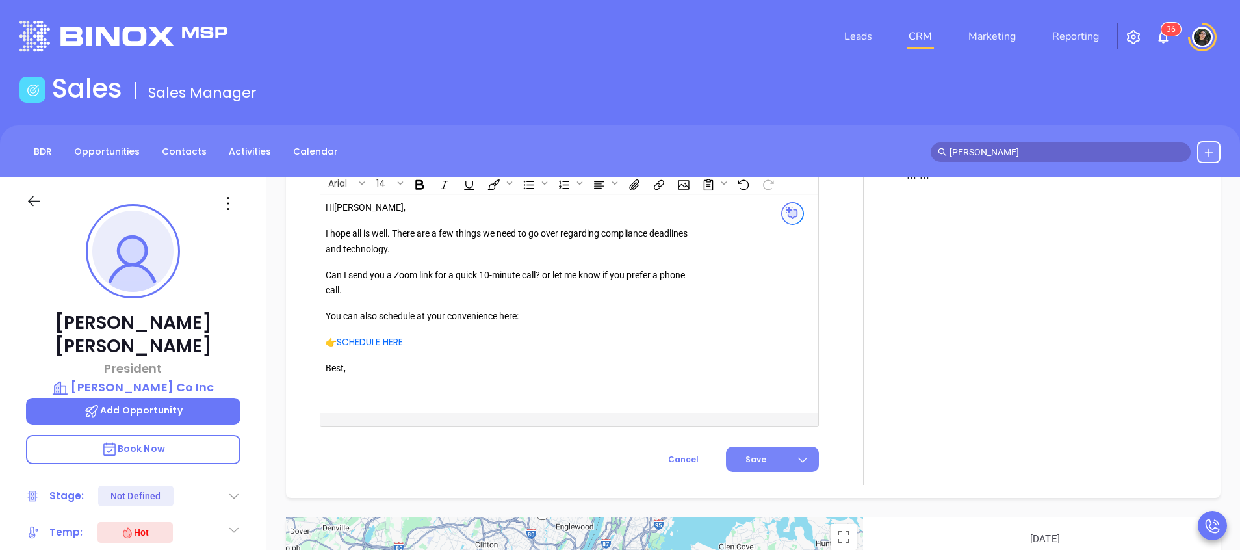
scroll to position [1647, 0]
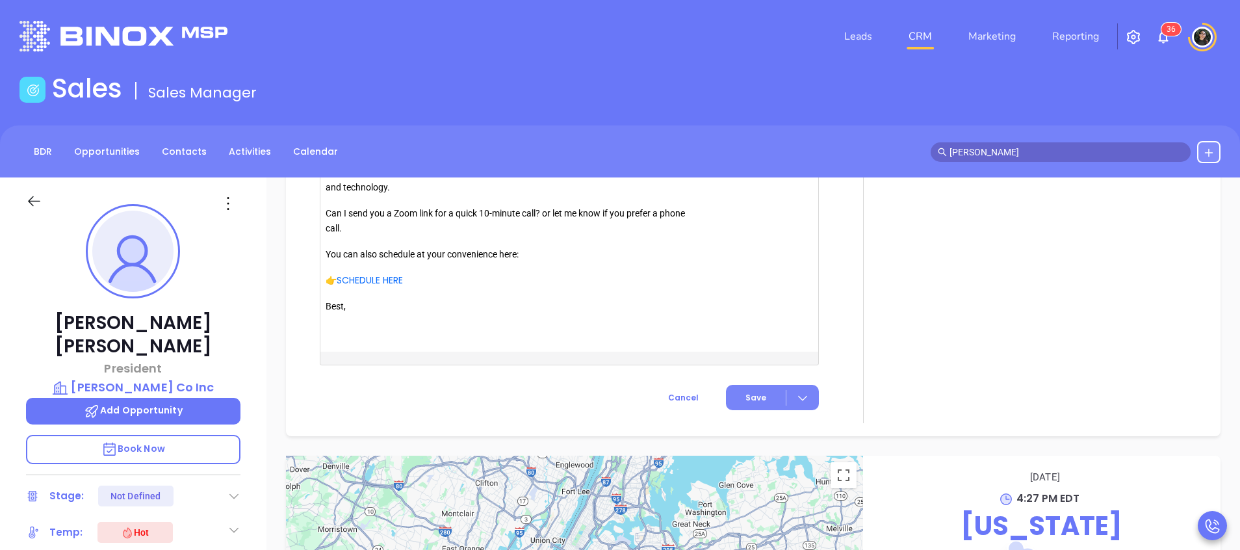
click at [749, 392] on span "Save" at bounding box center [755, 398] width 21 height 12
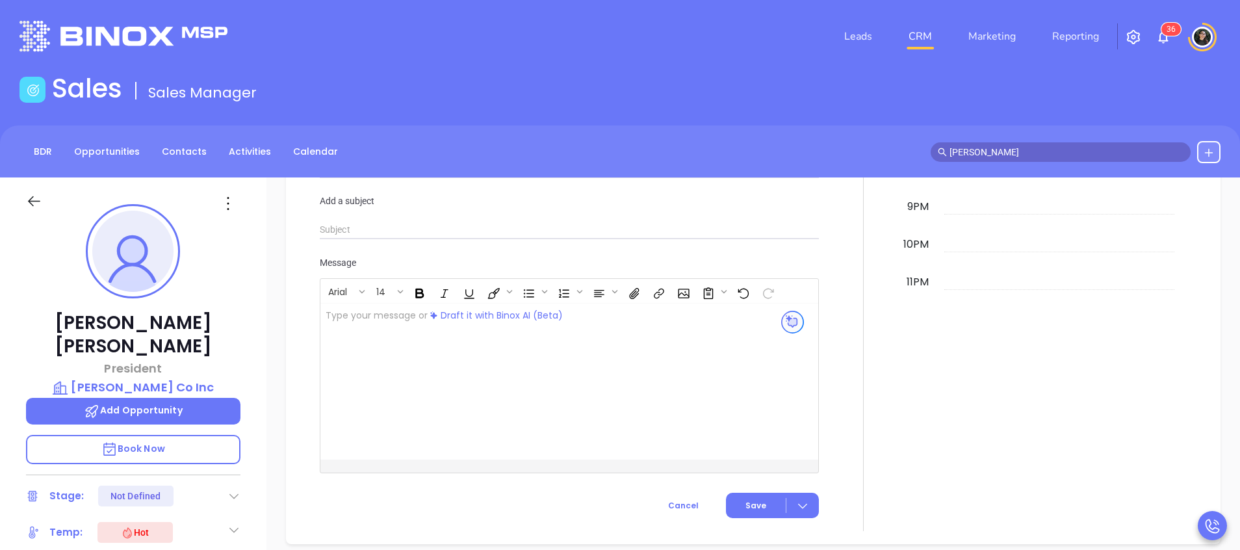
scroll to position [1586, 0]
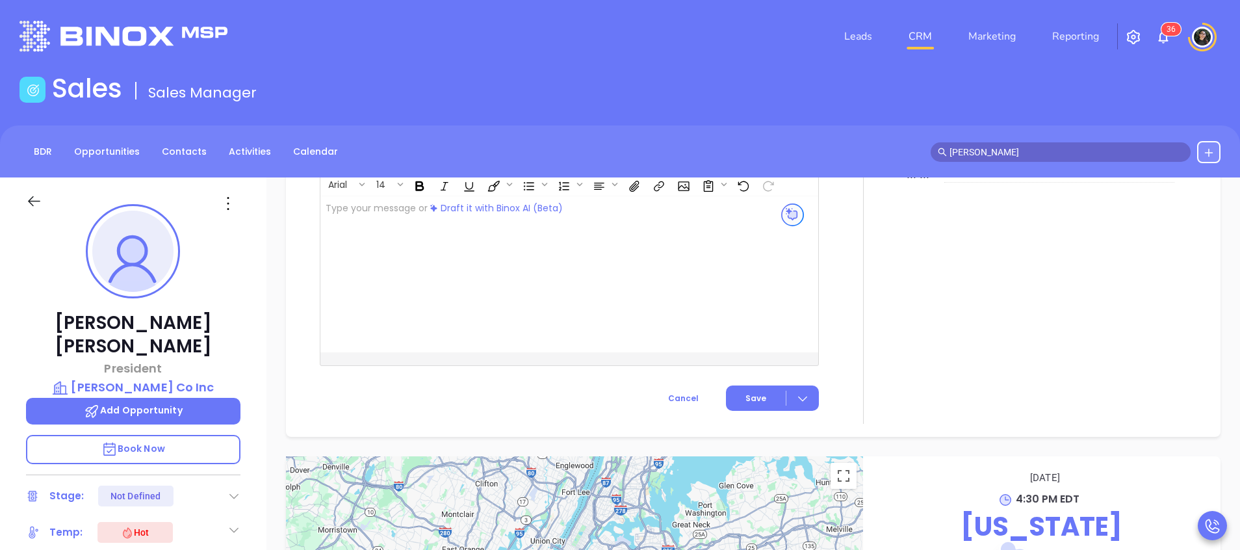
click at [1086, 151] on input "[PERSON_NAME]" at bounding box center [1066, 152] width 234 height 14
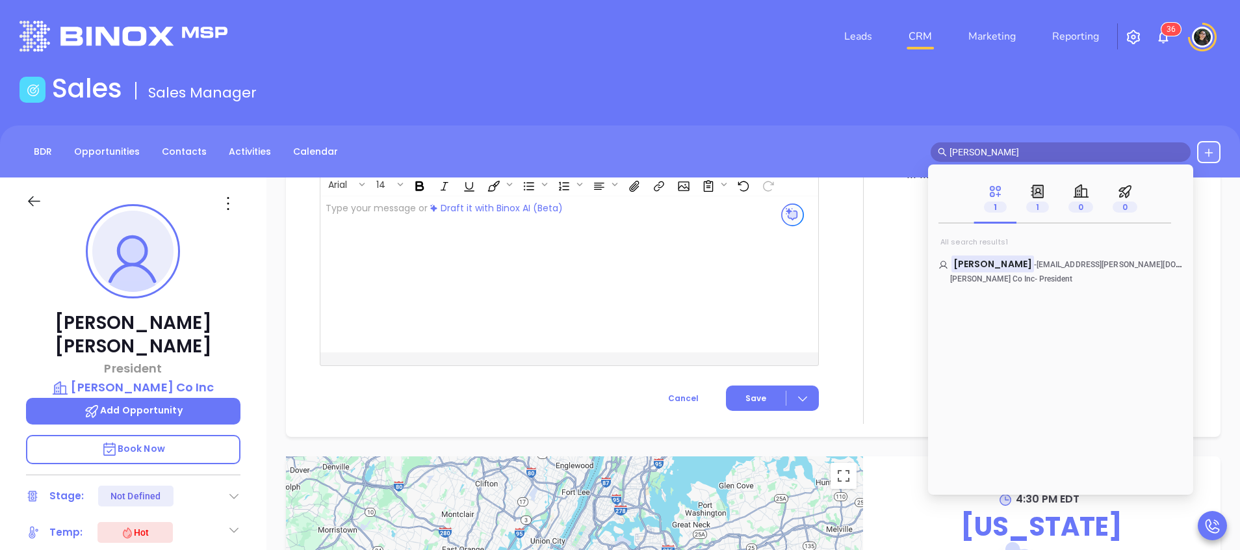
click at [1089, 151] on input "[PERSON_NAME]" at bounding box center [1066, 152] width 234 height 14
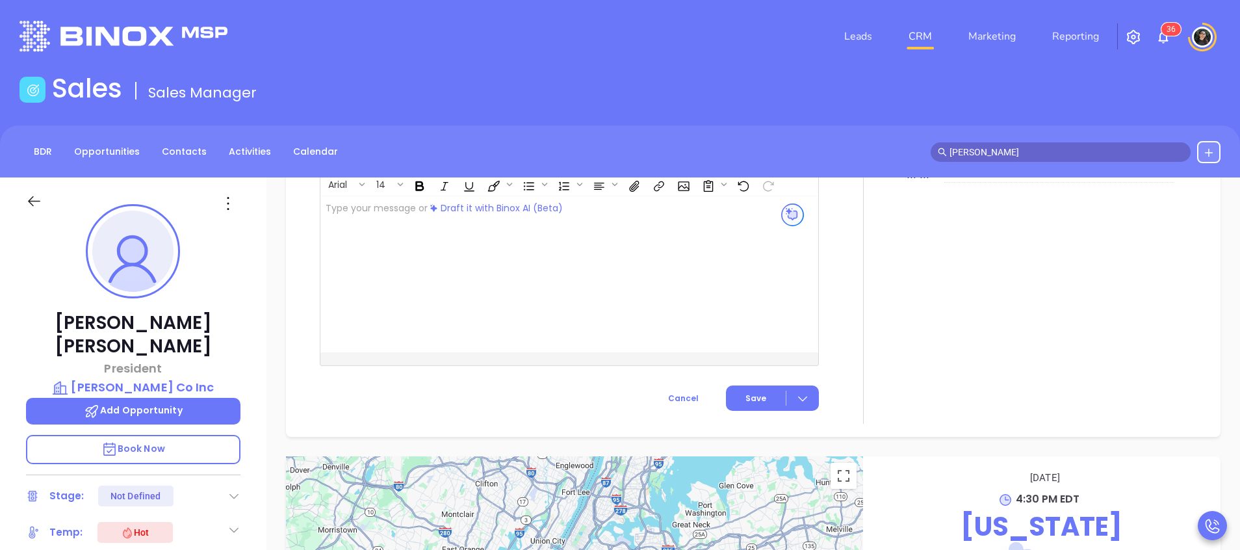
click at [1102, 131] on div "BDR Opportunities Contacts Activities Calendar [PERSON_NAME]" at bounding box center [620, 151] width 1240 height 52
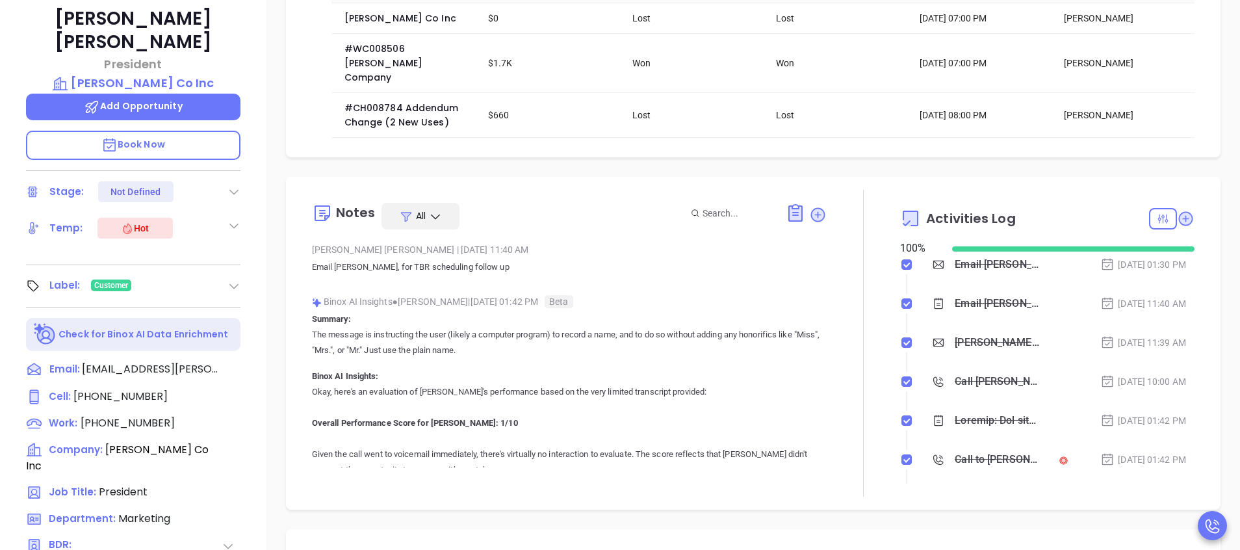
scroll to position [91, 0]
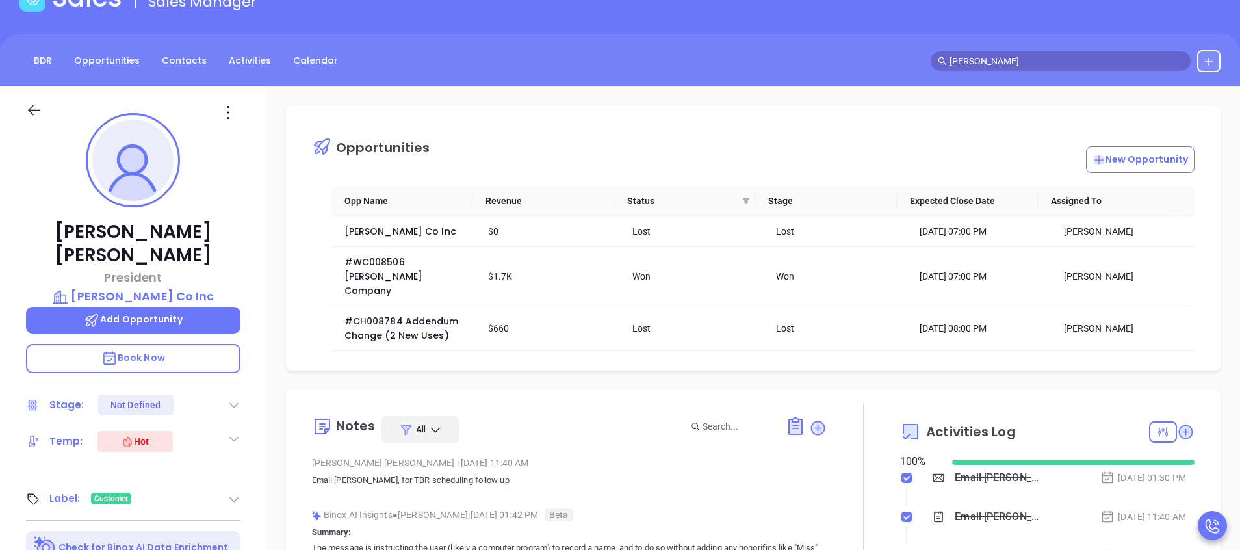
click at [1066, 64] on input "[PERSON_NAME]" at bounding box center [1066, 61] width 234 height 14
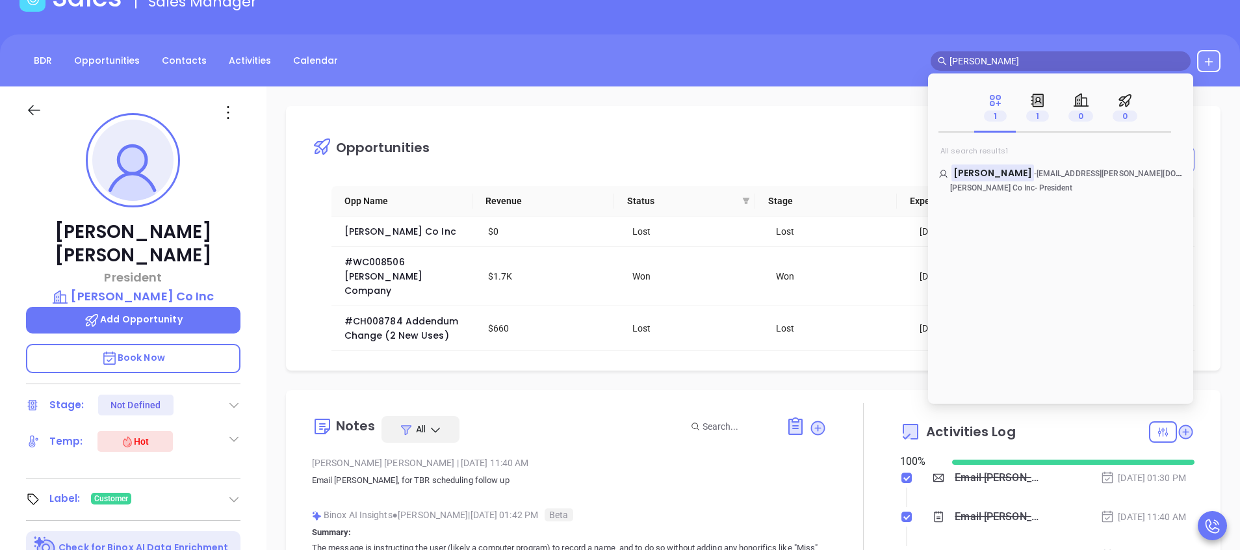
click at [1066, 64] on input "[PERSON_NAME]" at bounding box center [1066, 61] width 234 height 14
type input "p"
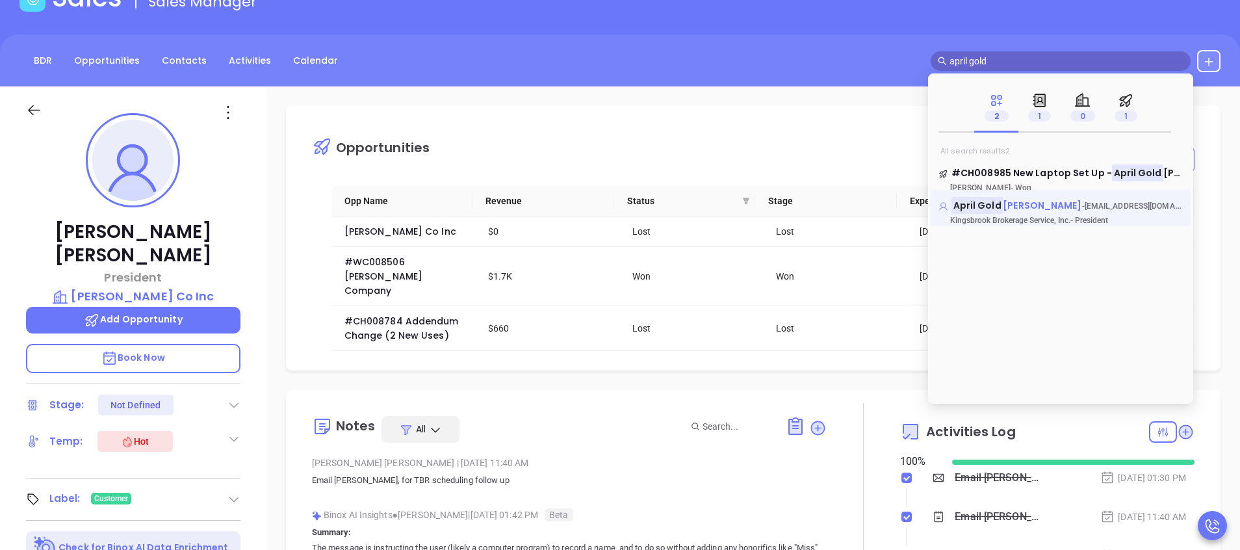
type input "april gold"
click at [1003, 203] on span "[PERSON_NAME]" at bounding box center [1042, 205] width 79 height 13
